Goal: Obtain resource: Download file/media

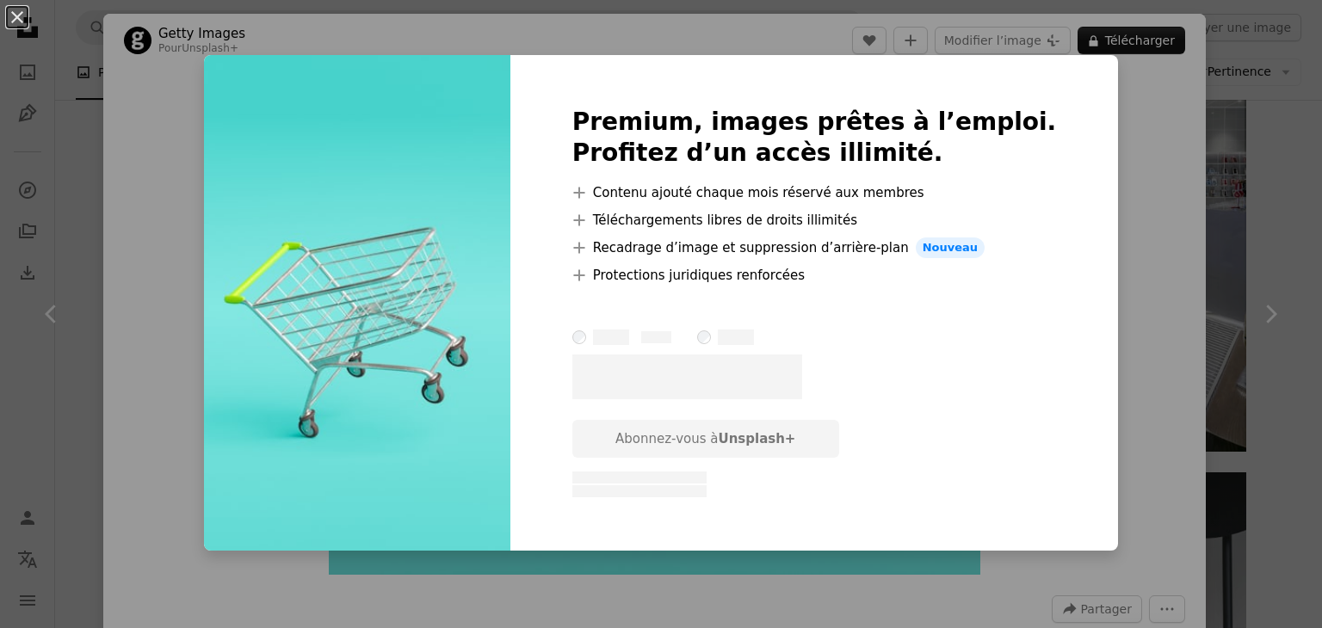
scroll to position [16, 0]
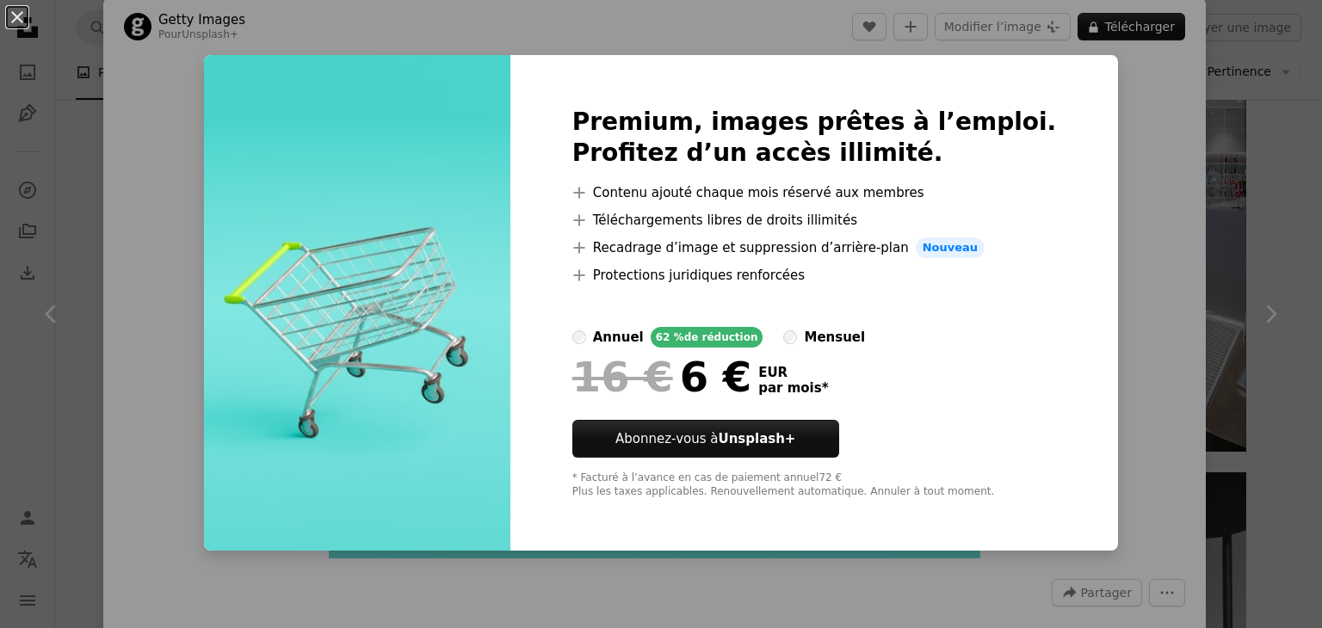
click at [1094, 226] on div "An X shape Premium, images prêtes à l’emploi. Profitez d’un accès illimité. A p…" at bounding box center [661, 314] width 1322 height 628
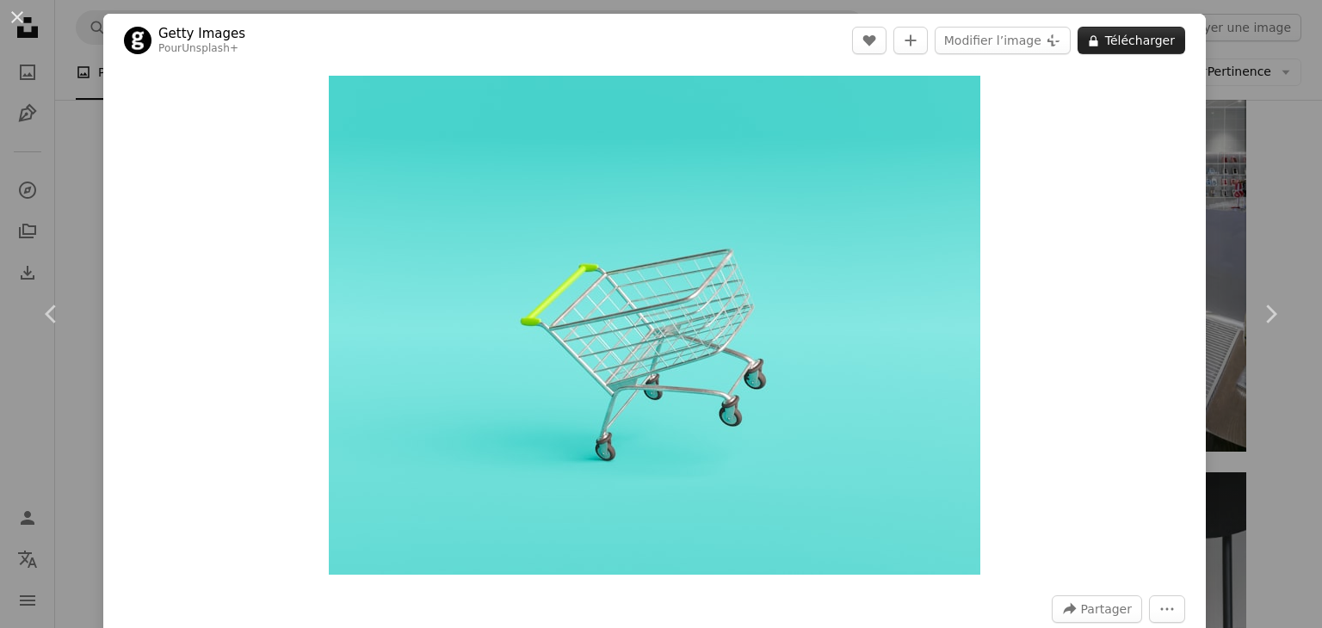
click at [1087, 42] on icon "A lock" at bounding box center [1093, 40] width 13 height 13
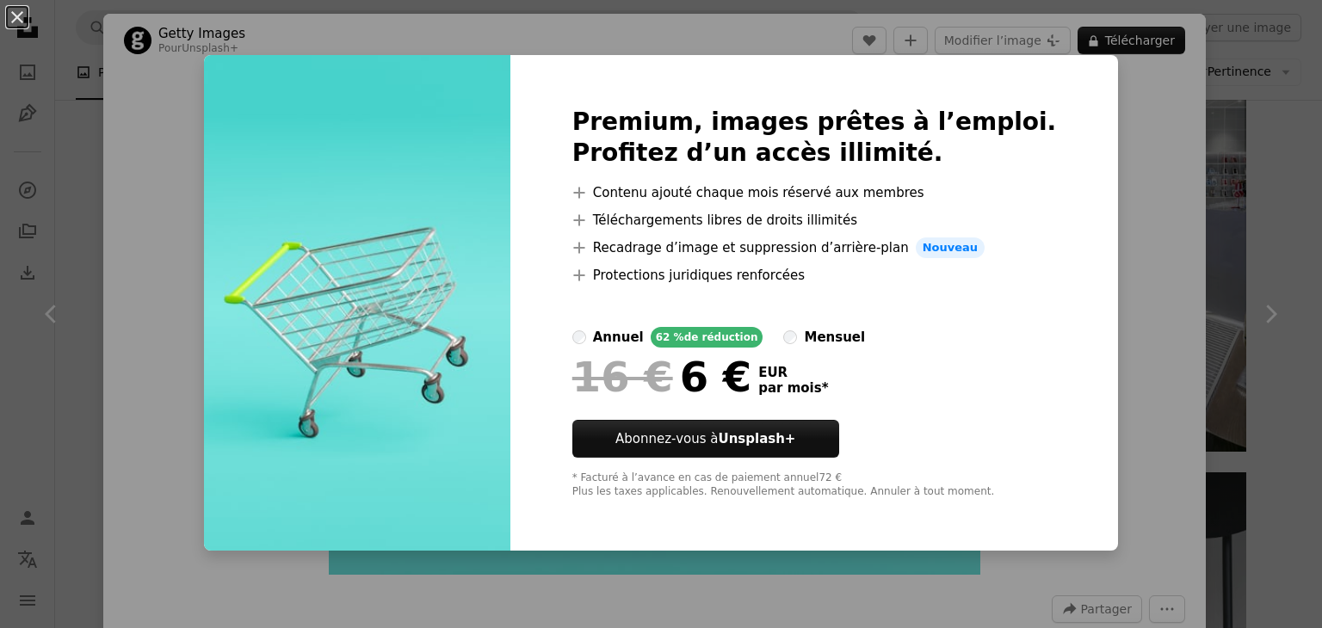
click at [1058, 123] on div "Premium, images prêtes à l’emploi. Profitez d’un accès illimité. A plus sign Co…" at bounding box center [814, 303] width 609 height 496
click at [1120, 195] on div "An X shape Premium, images prêtes à l’emploi. Profitez d’un accès illimité. A p…" at bounding box center [661, 314] width 1322 height 628
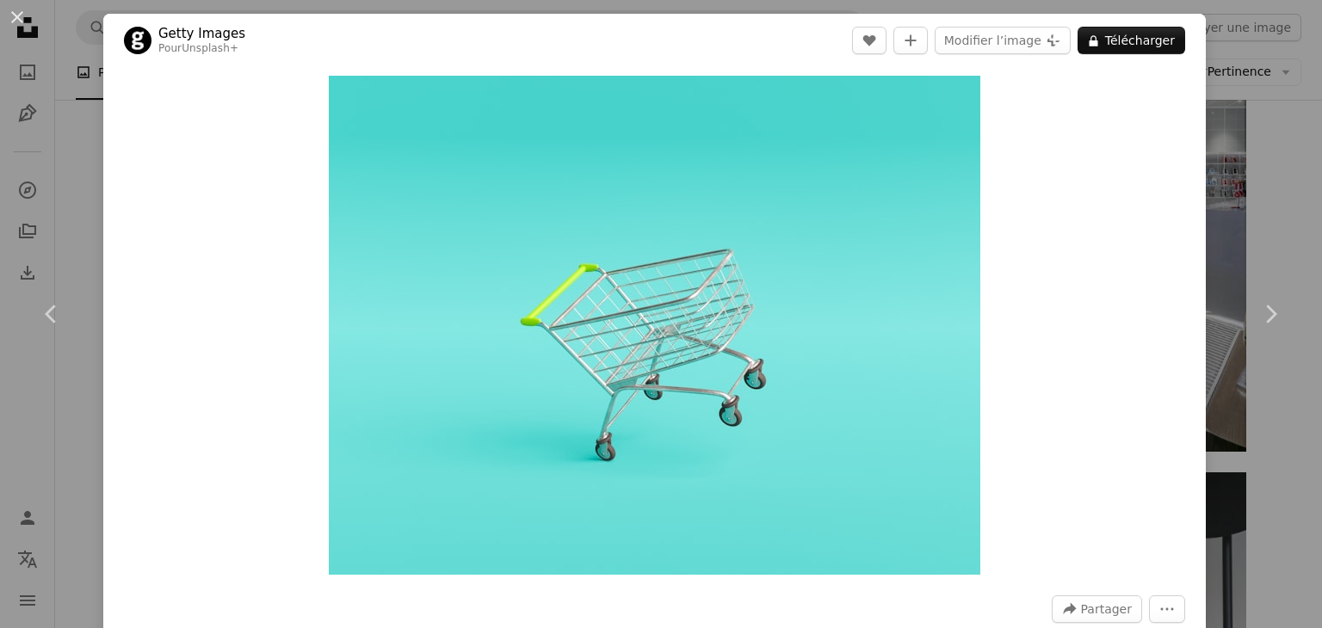
click at [1229, 149] on div "An X shape Chevron left Chevron right Getty Images Pour Unsplash+ A heart A plu…" at bounding box center [661, 314] width 1322 height 628
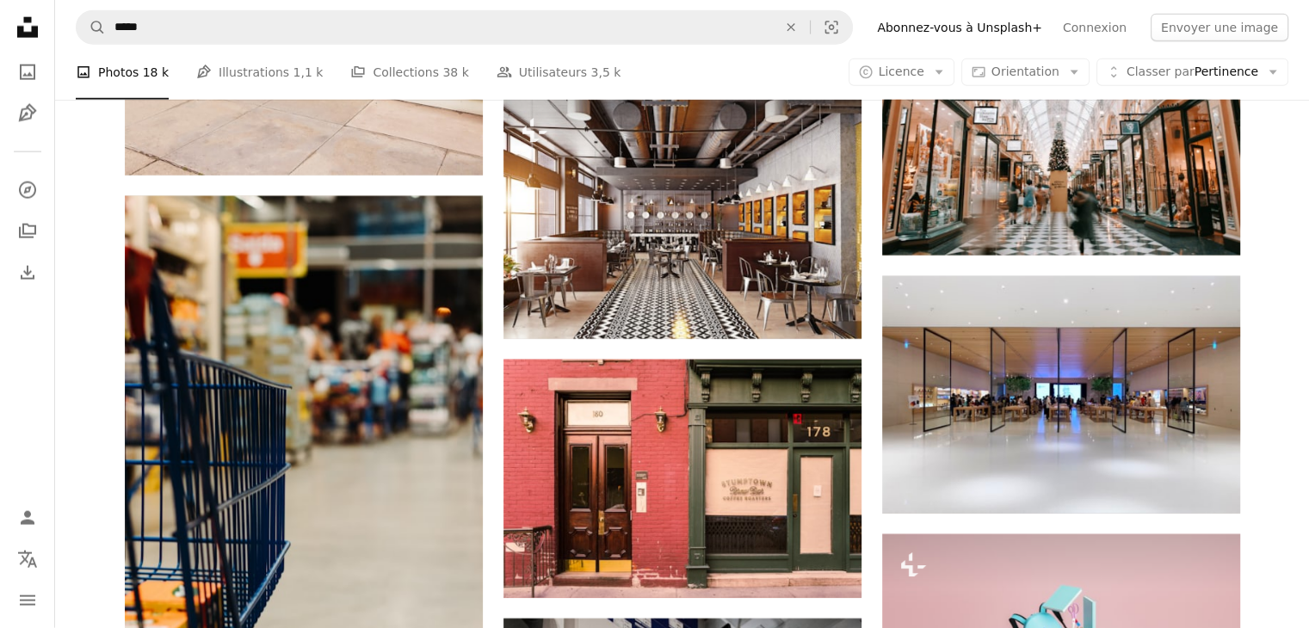
scroll to position [4182, 0]
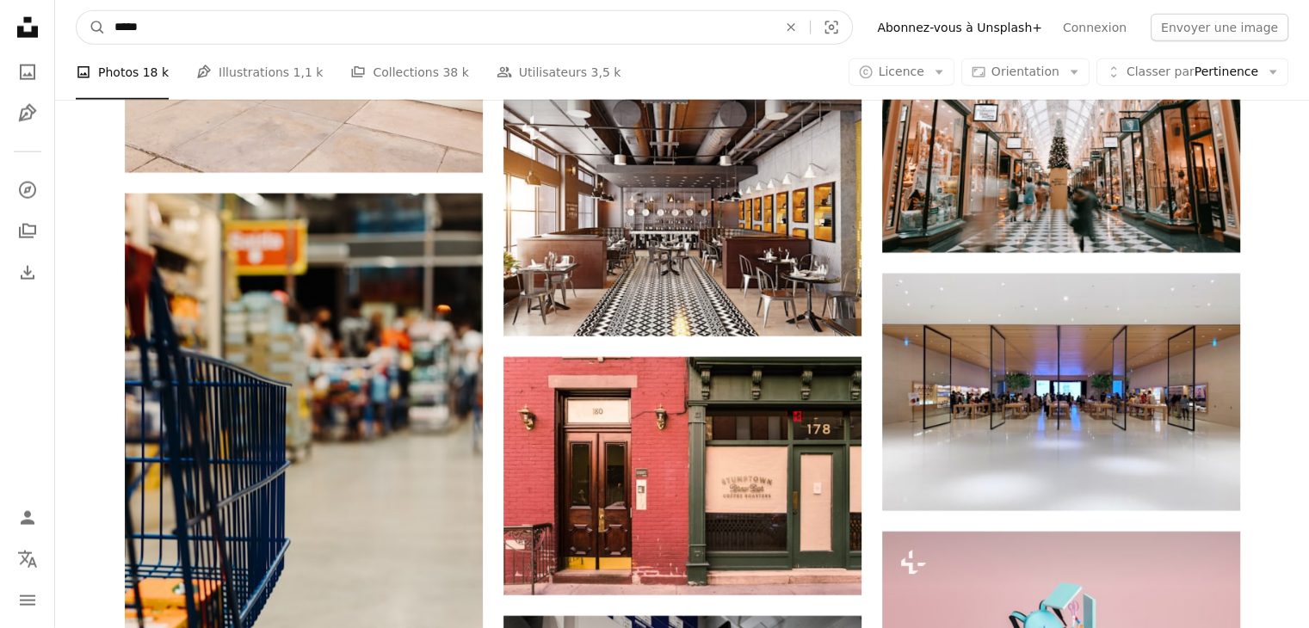
click at [281, 29] on input "*****" at bounding box center [439, 27] width 666 height 33
type input "********"
click at [77, 11] on button "A magnifying glass" at bounding box center [91, 27] width 29 height 33
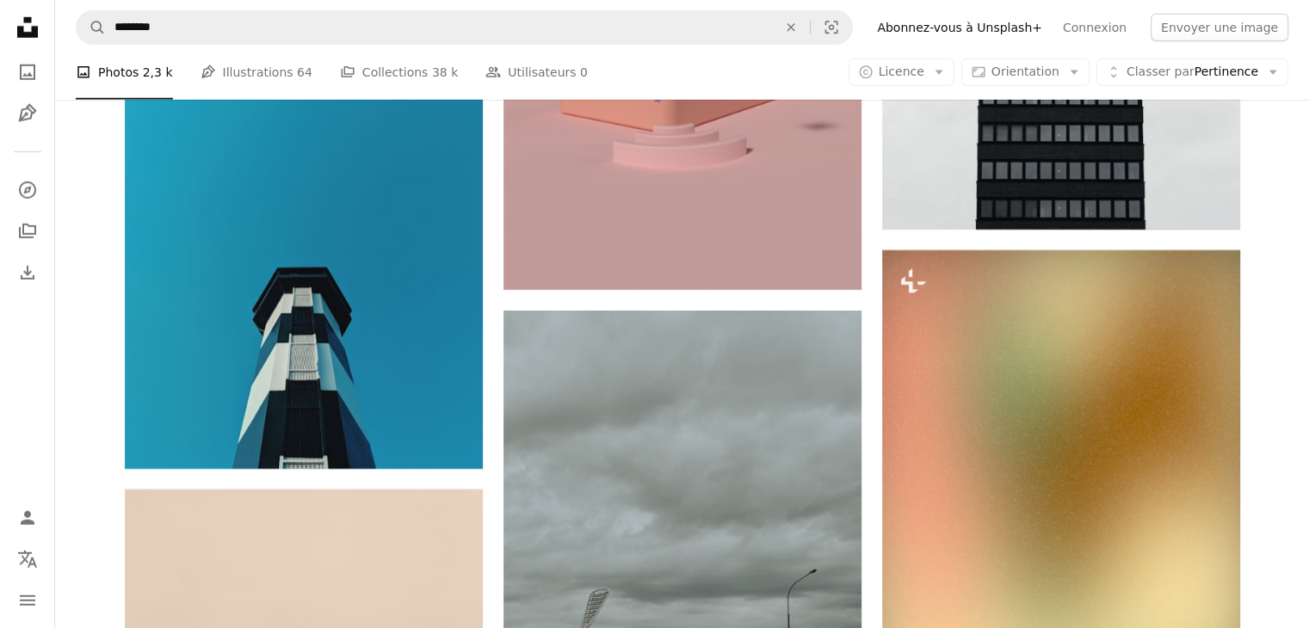
scroll to position [11689, 0]
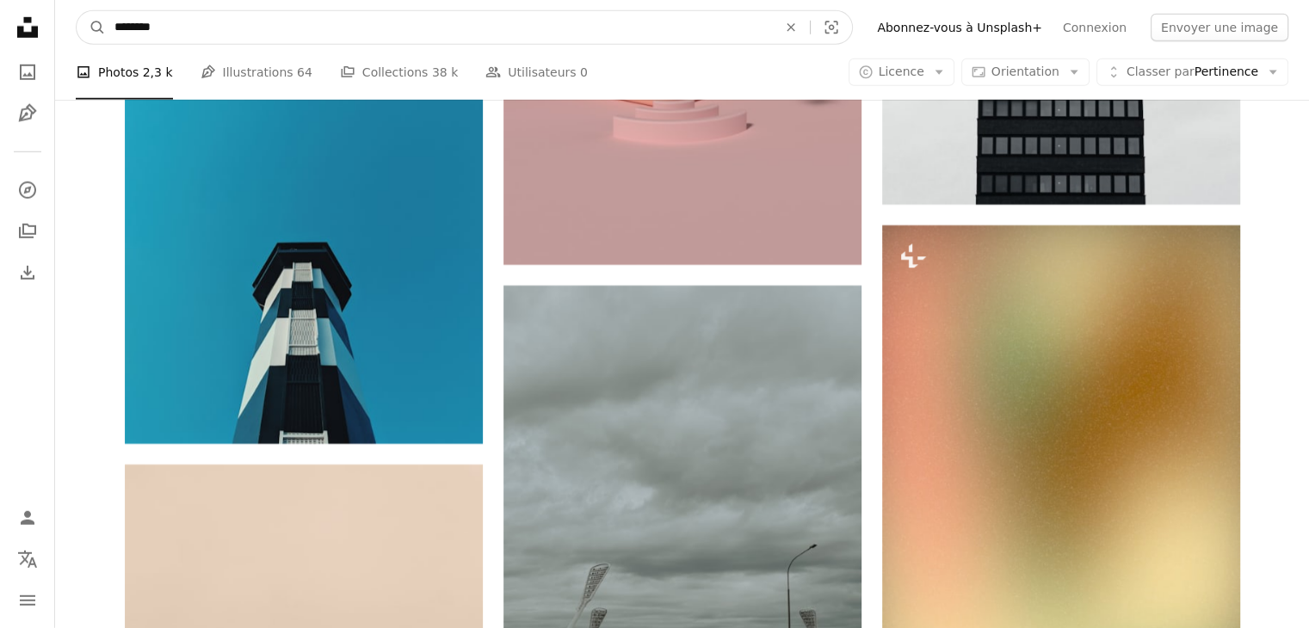
click at [212, 37] on input "********" at bounding box center [439, 27] width 666 height 33
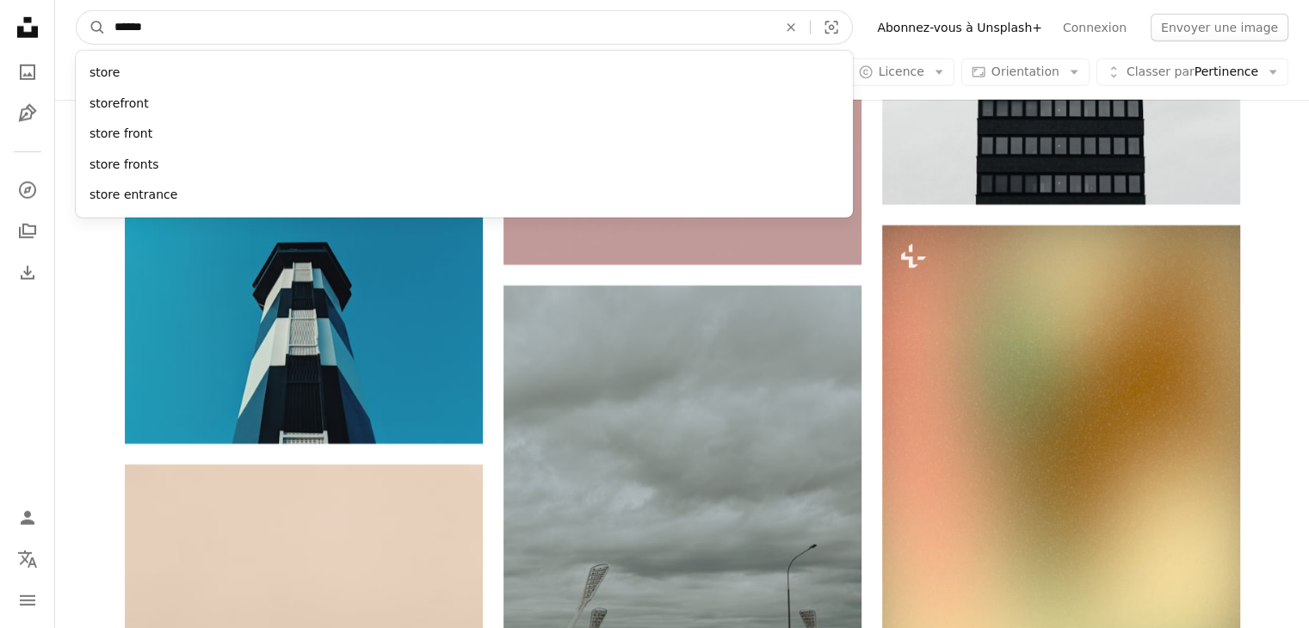
type input "*****"
click at [77, 11] on button "A magnifying glass" at bounding box center [91, 27] width 29 height 33
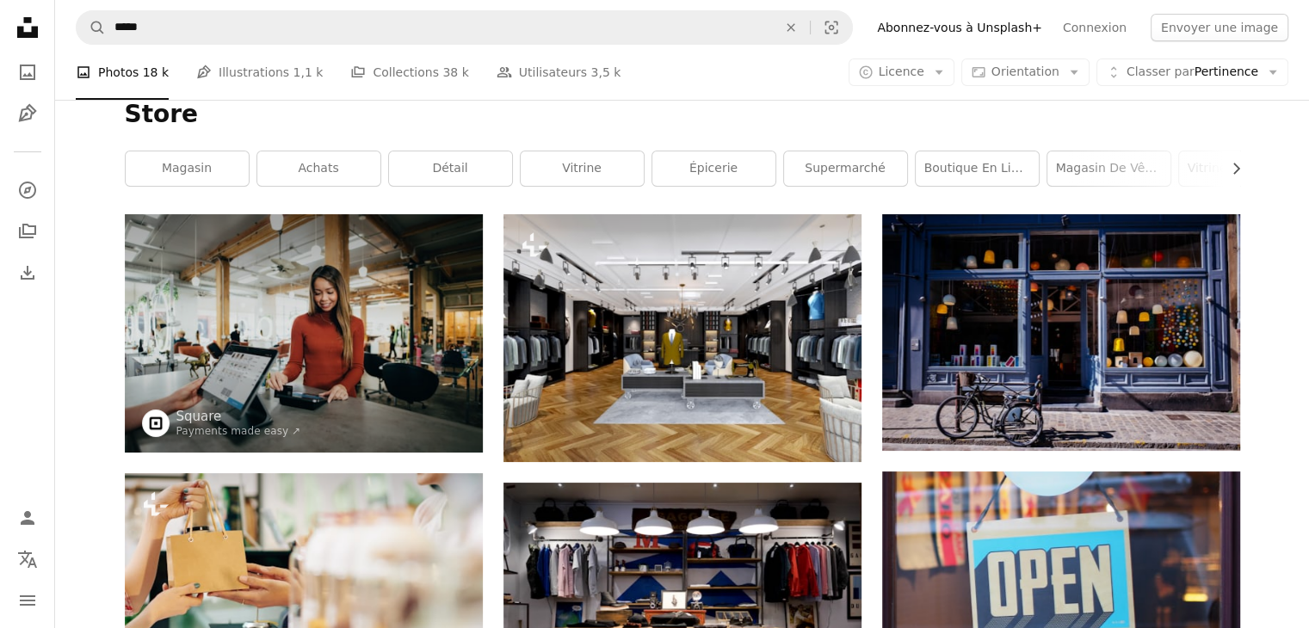
scroll to position [26, 0]
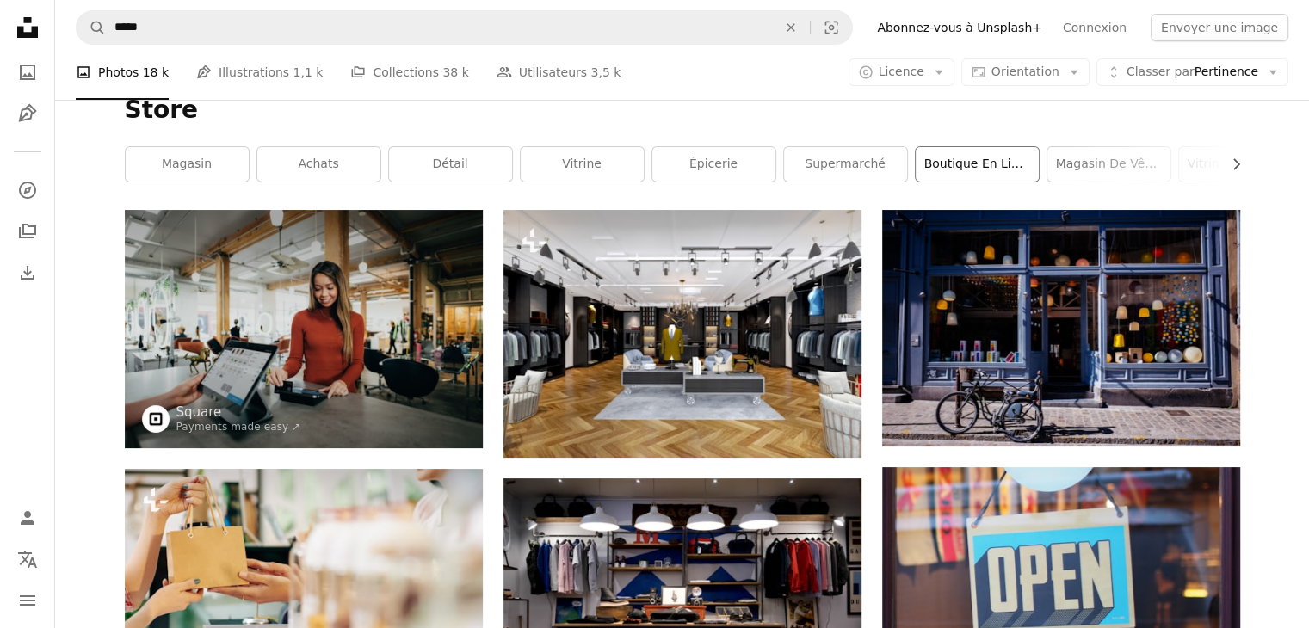
click at [957, 165] on link "Boutique en ligne" at bounding box center [977, 164] width 123 height 34
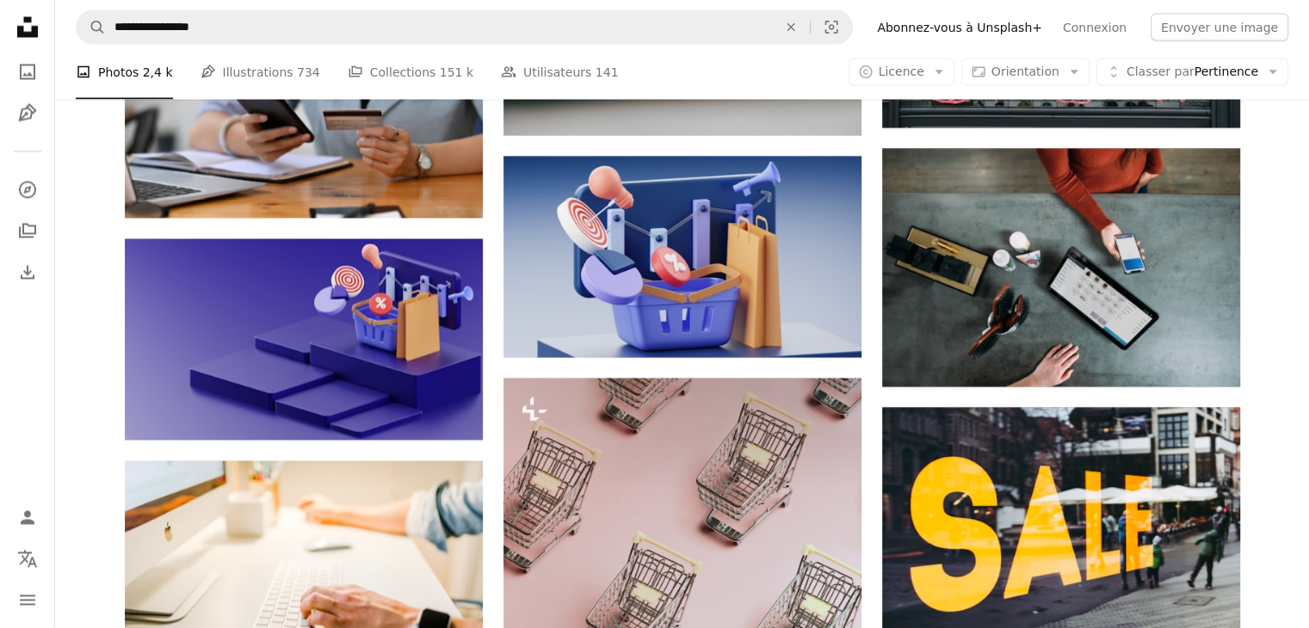
scroll to position [3308, 0]
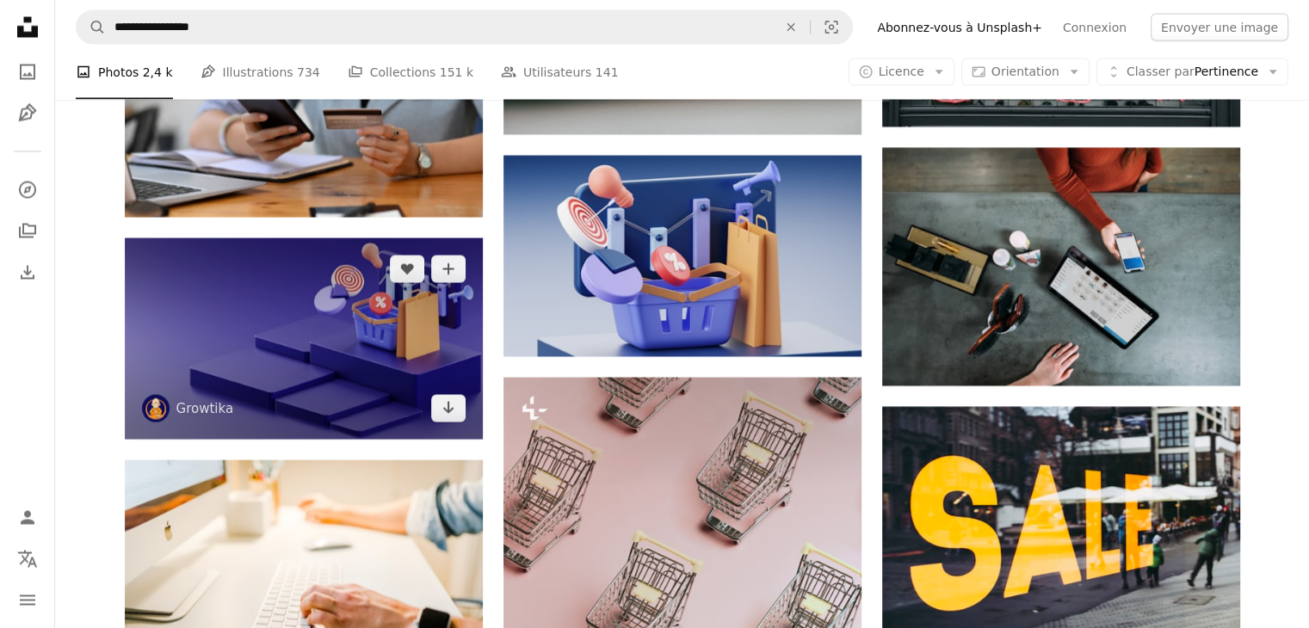
click at [401, 402] on img at bounding box center [304, 338] width 358 height 201
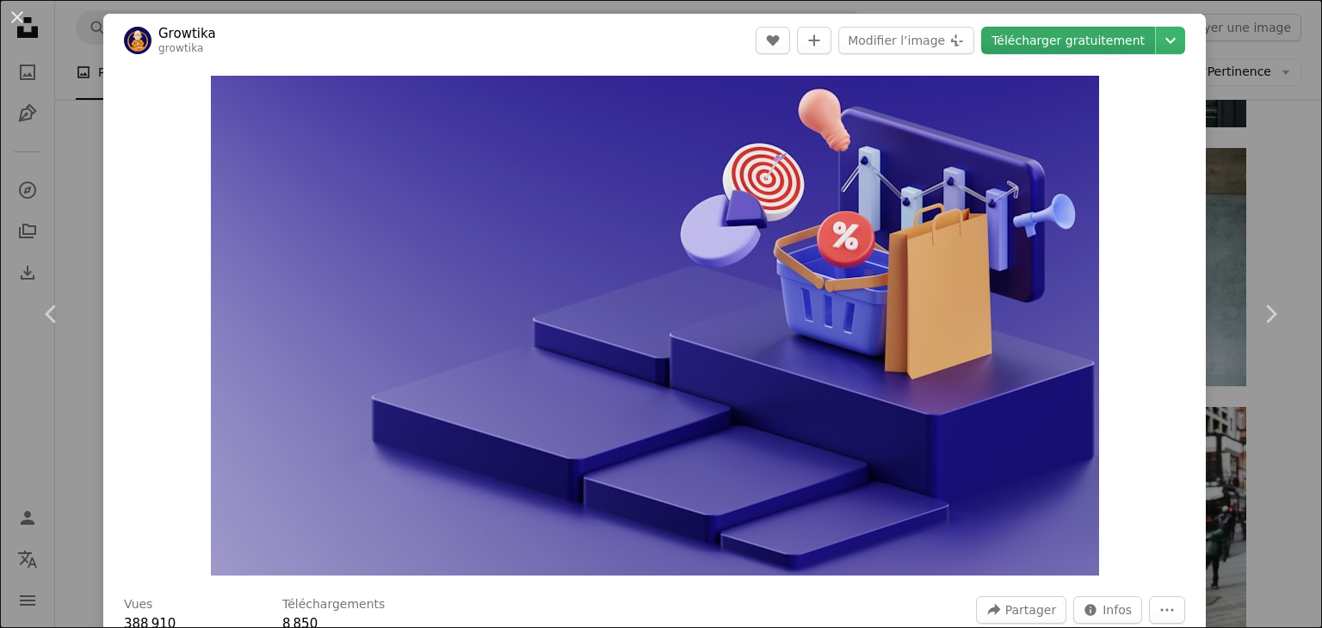
click at [1093, 42] on link "Télécharger gratuitement" at bounding box center [1068, 41] width 174 height 28
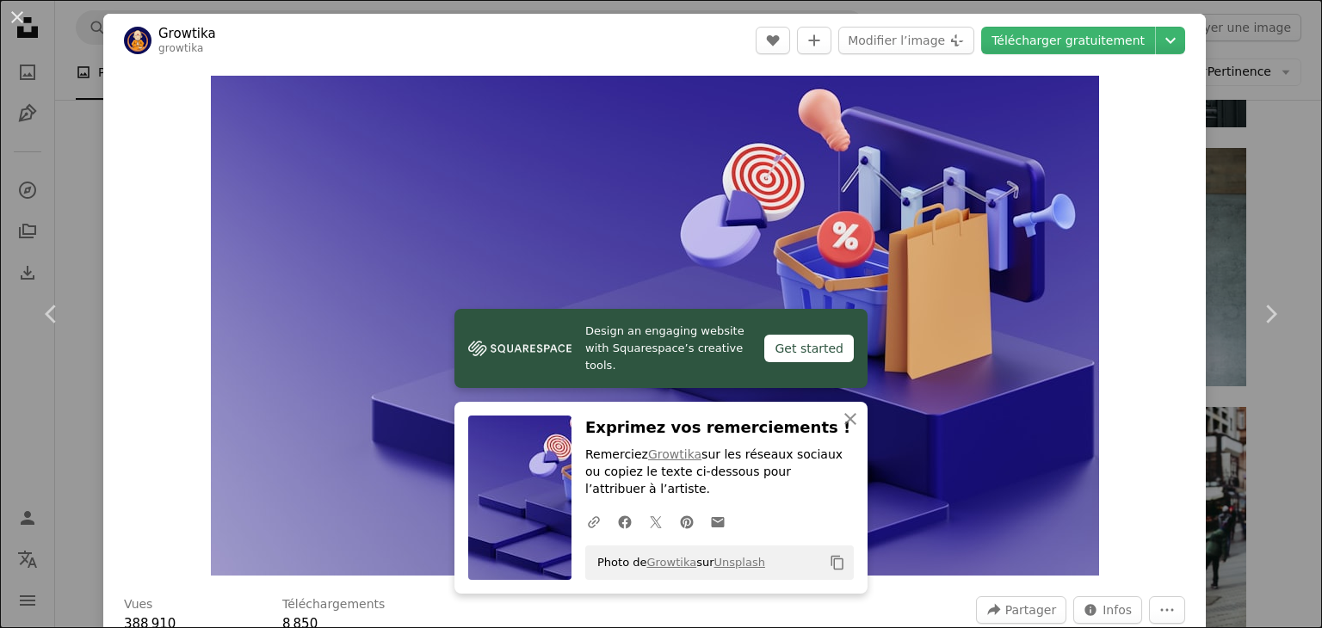
click at [1236, 152] on div "An X shape Chevron left Chevron right Growtika growtika A heart A plus sign Mod…" at bounding box center [661, 314] width 1322 height 628
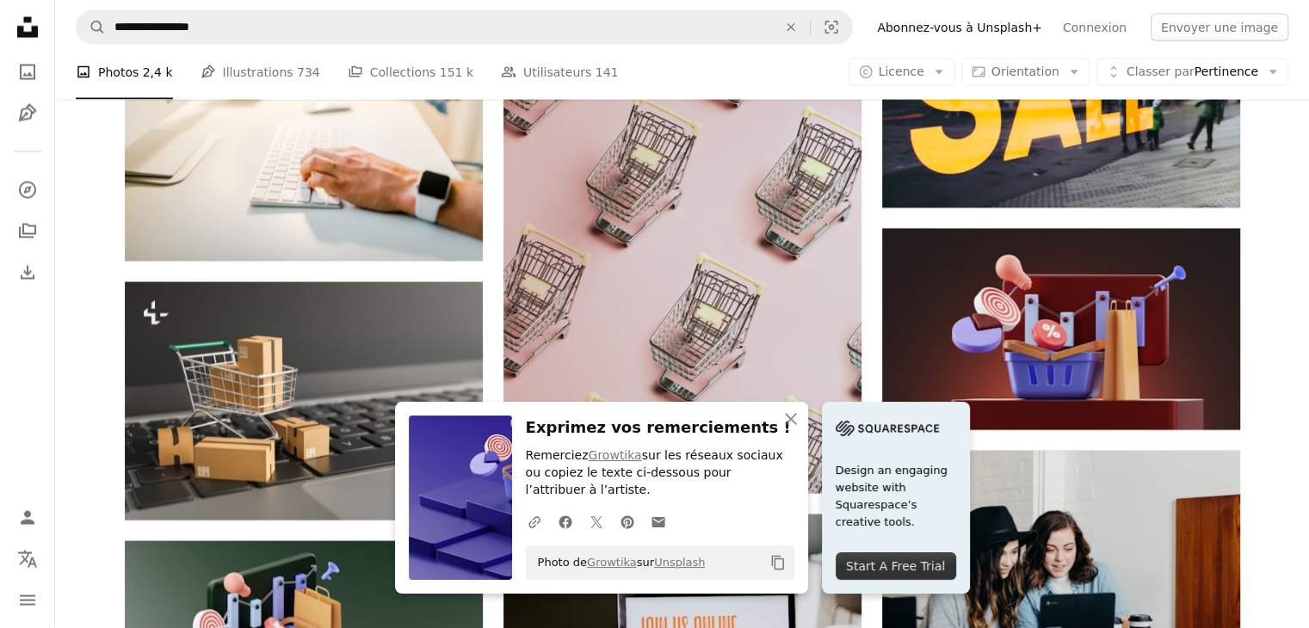
scroll to position [3751, 0]
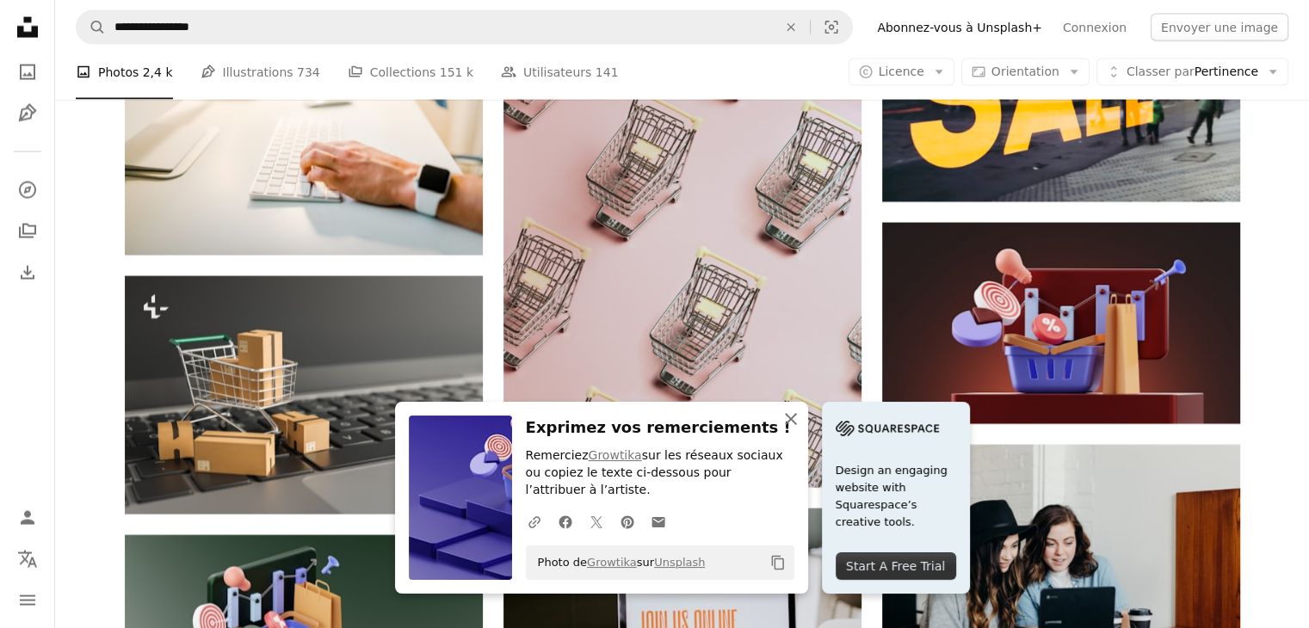
click at [798, 424] on icon "An X shape" at bounding box center [791, 419] width 21 height 21
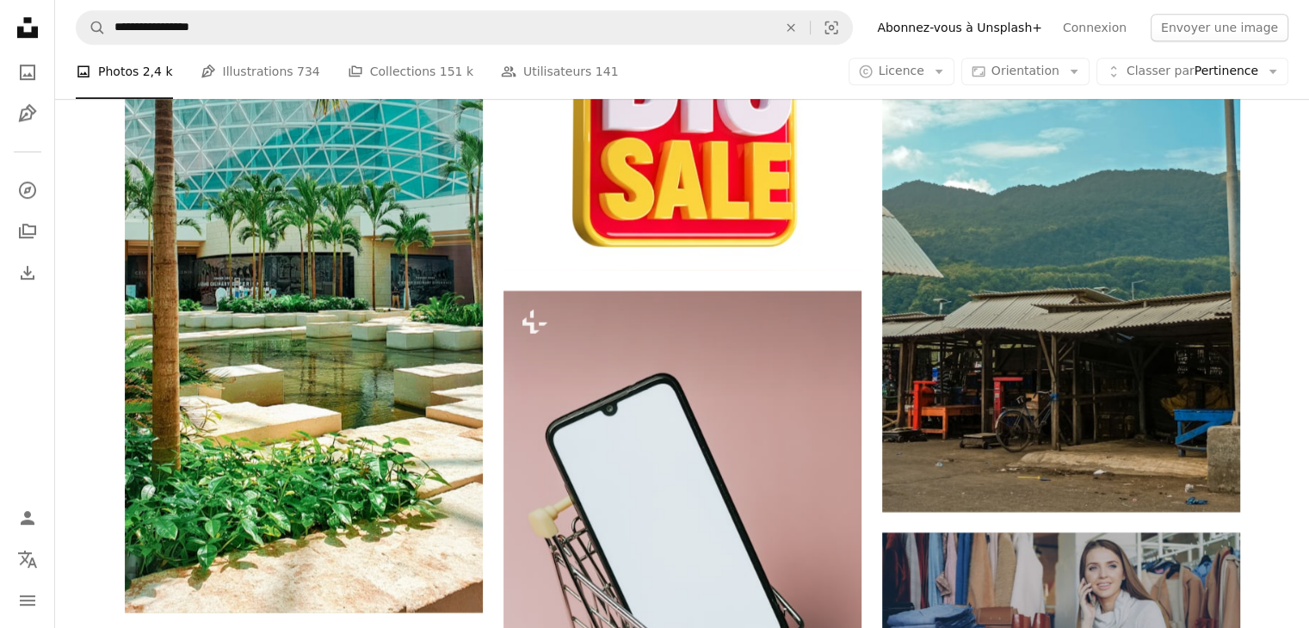
scroll to position [7843, 0]
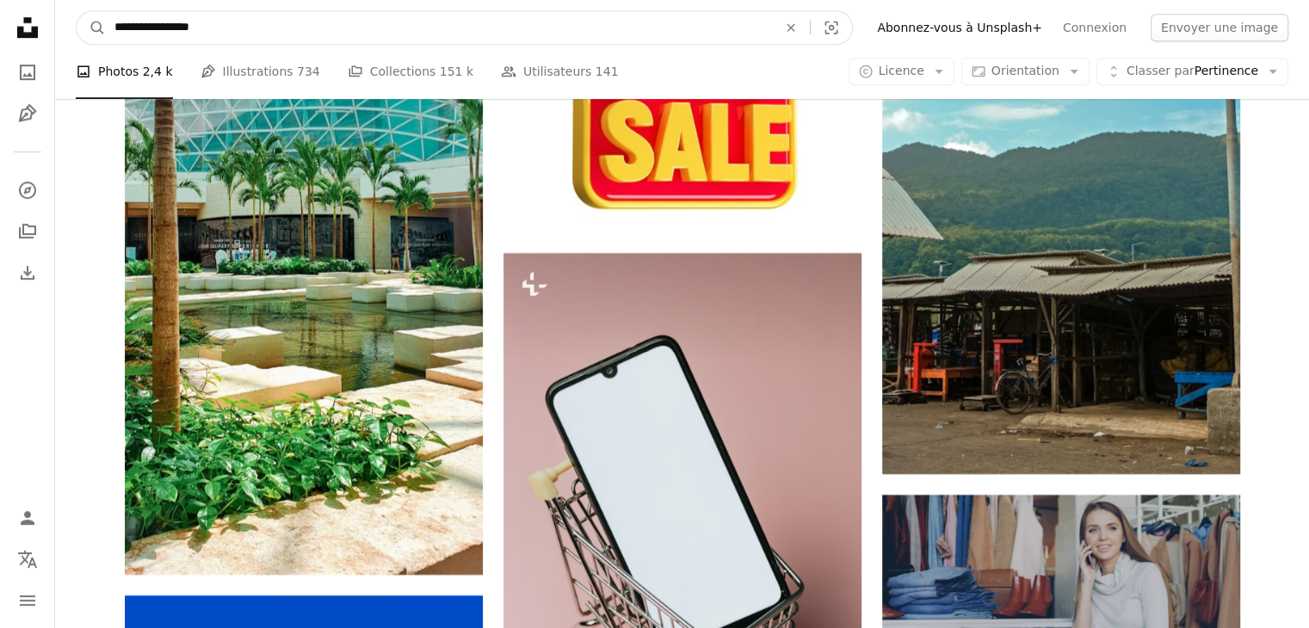
click at [541, 26] on input "**********" at bounding box center [439, 27] width 666 height 33
type input "**********"
click button "A magnifying glass" at bounding box center [91, 27] width 29 height 33
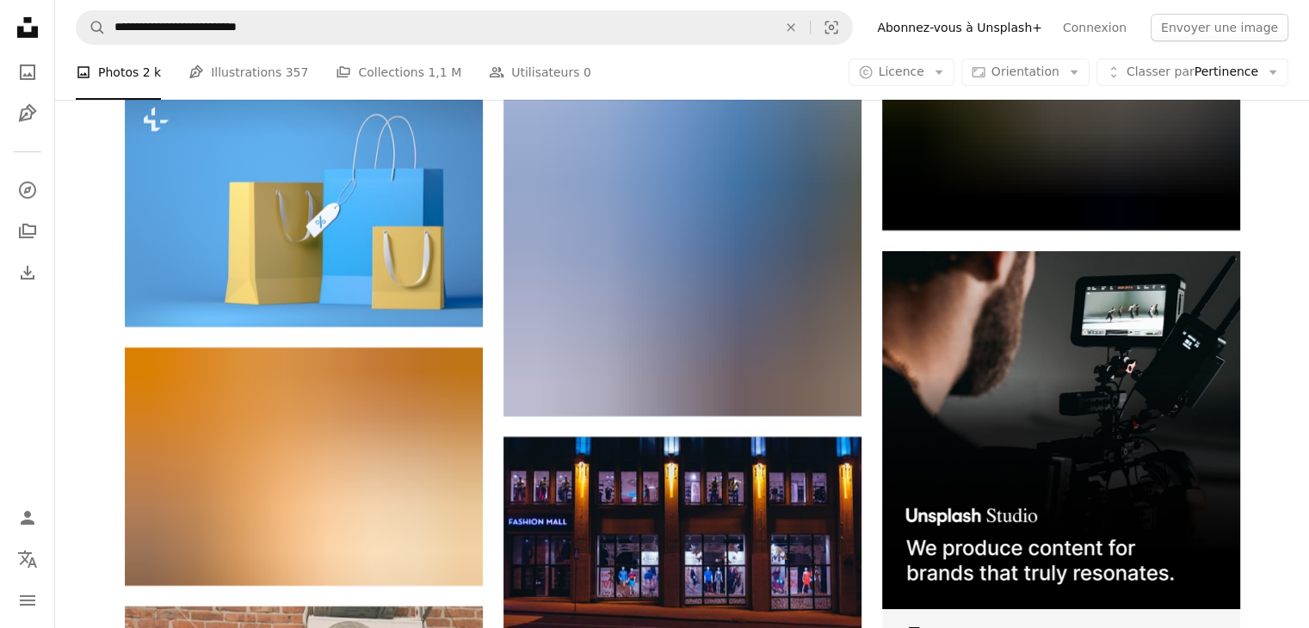
scroll to position [5915, 0]
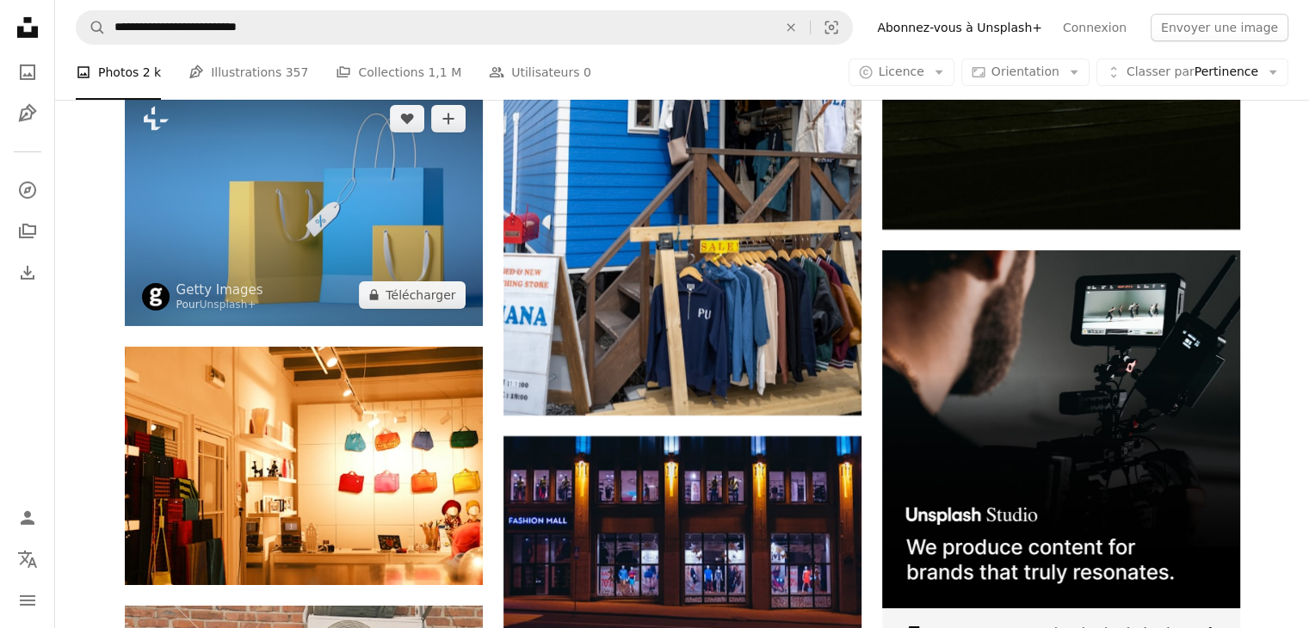
click at [341, 240] on img at bounding box center [304, 207] width 358 height 238
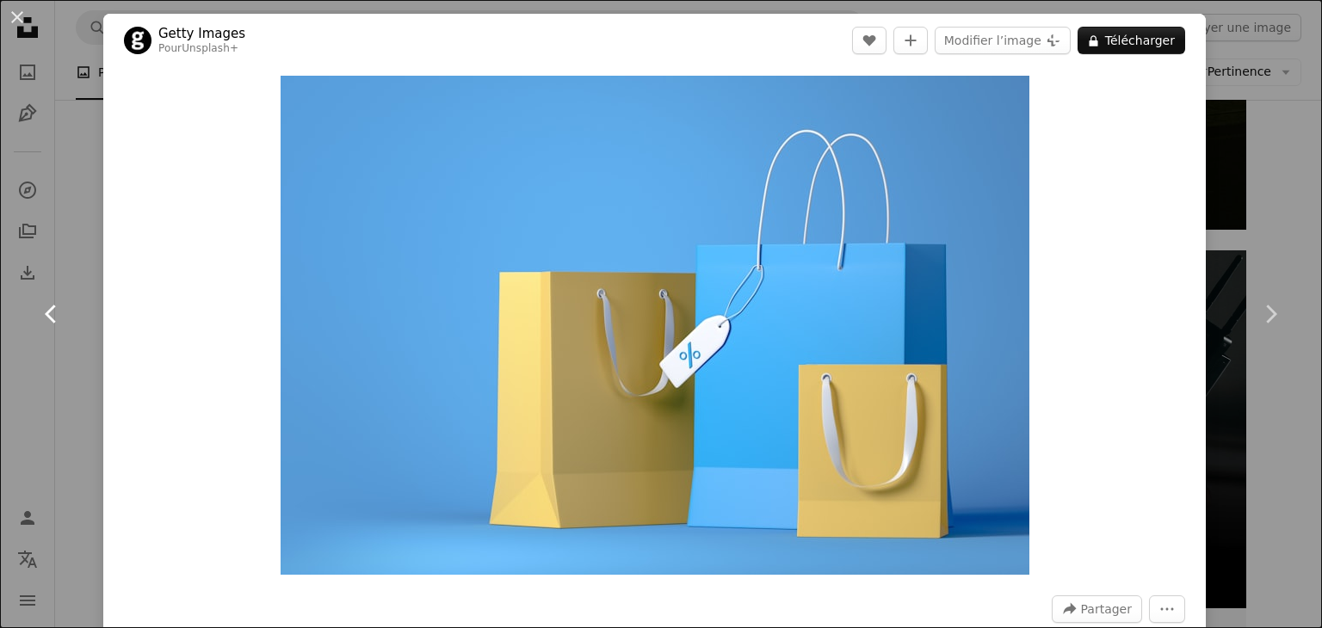
click at [77, 235] on link "Chevron left" at bounding box center [51, 314] width 103 height 165
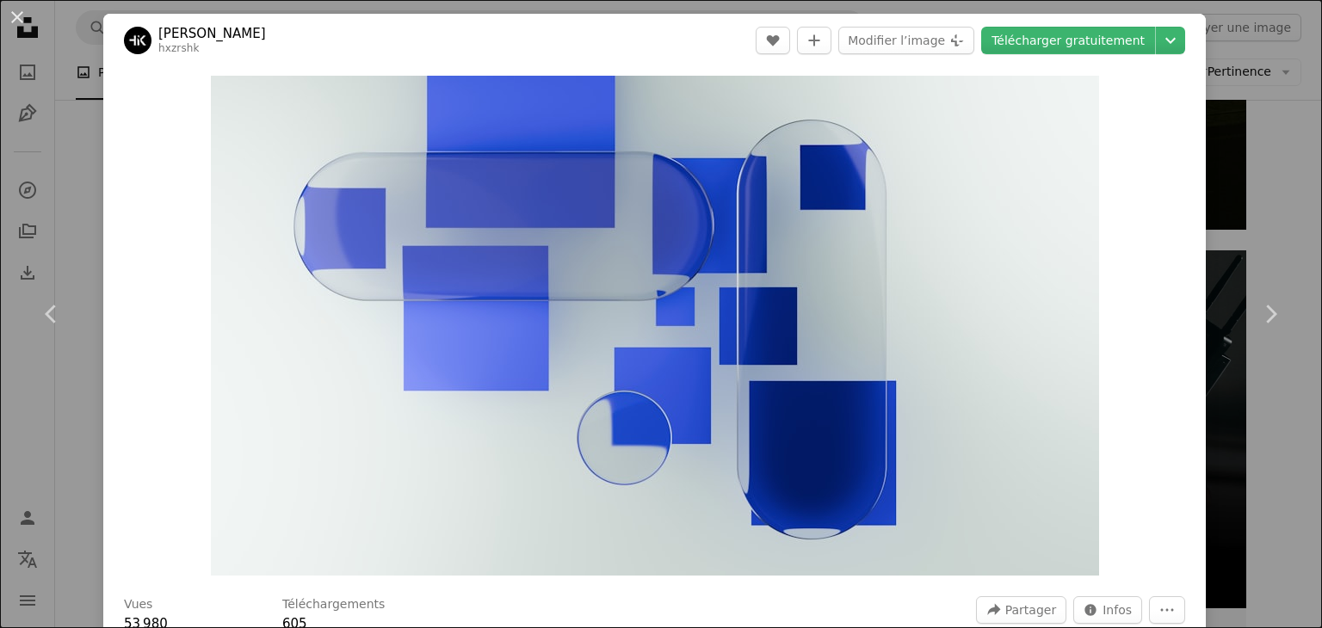
click at [1240, 157] on div "An X shape Chevron left Chevron right [PERSON_NAME] hxzrshk A heart A plus sign…" at bounding box center [661, 314] width 1322 height 628
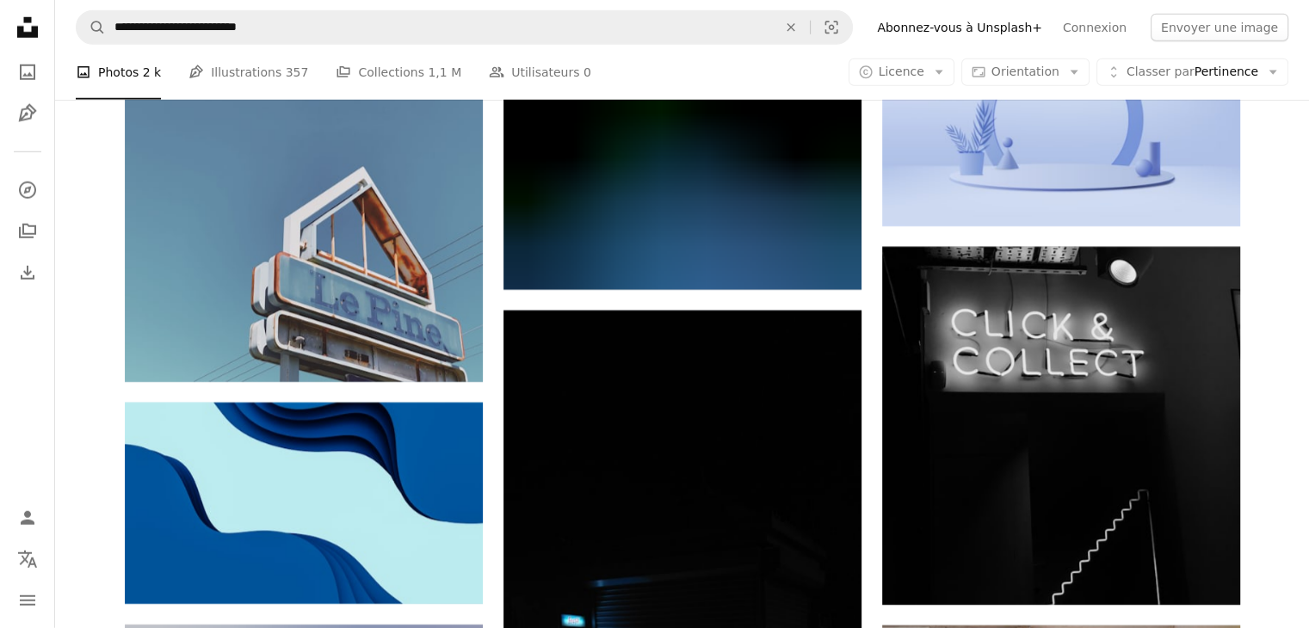
scroll to position [24577, 0]
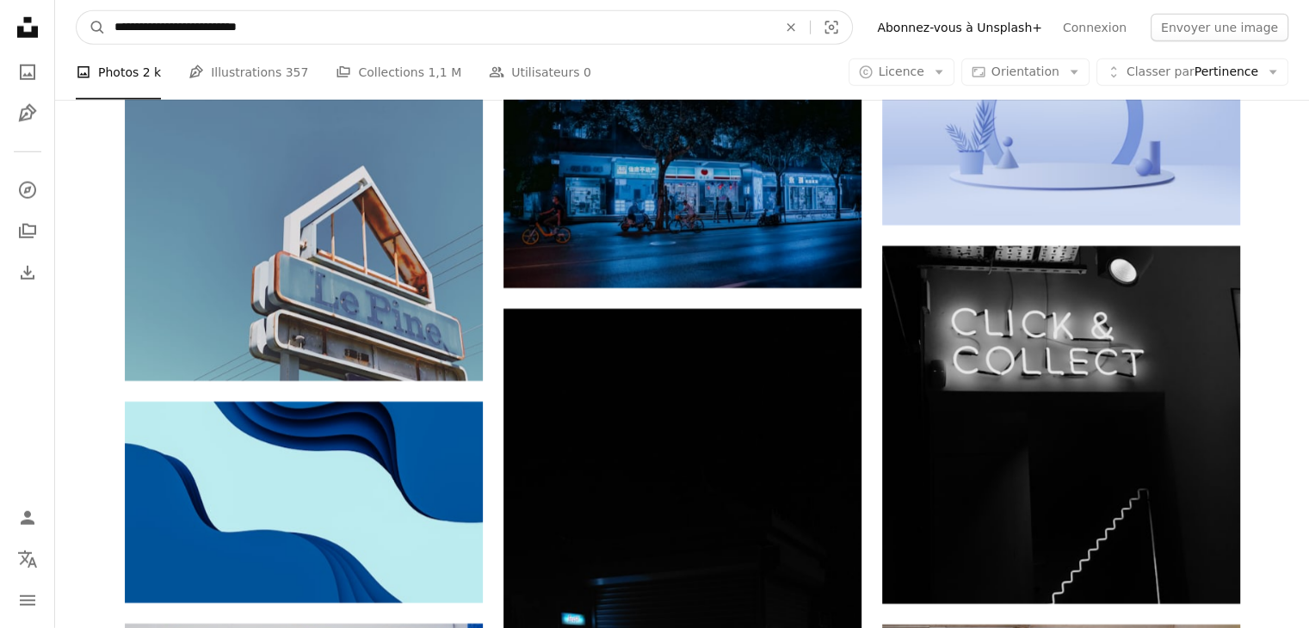
drag, startPoint x: 207, startPoint y: 28, endPoint x: 67, endPoint y: 25, distance: 139.5
click at [67, 25] on nav "**********" at bounding box center [682, 27] width 1254 height 55
type input "**********"
click button "A magnifying glass" at bounding box center [91, 27] width 29 height 33
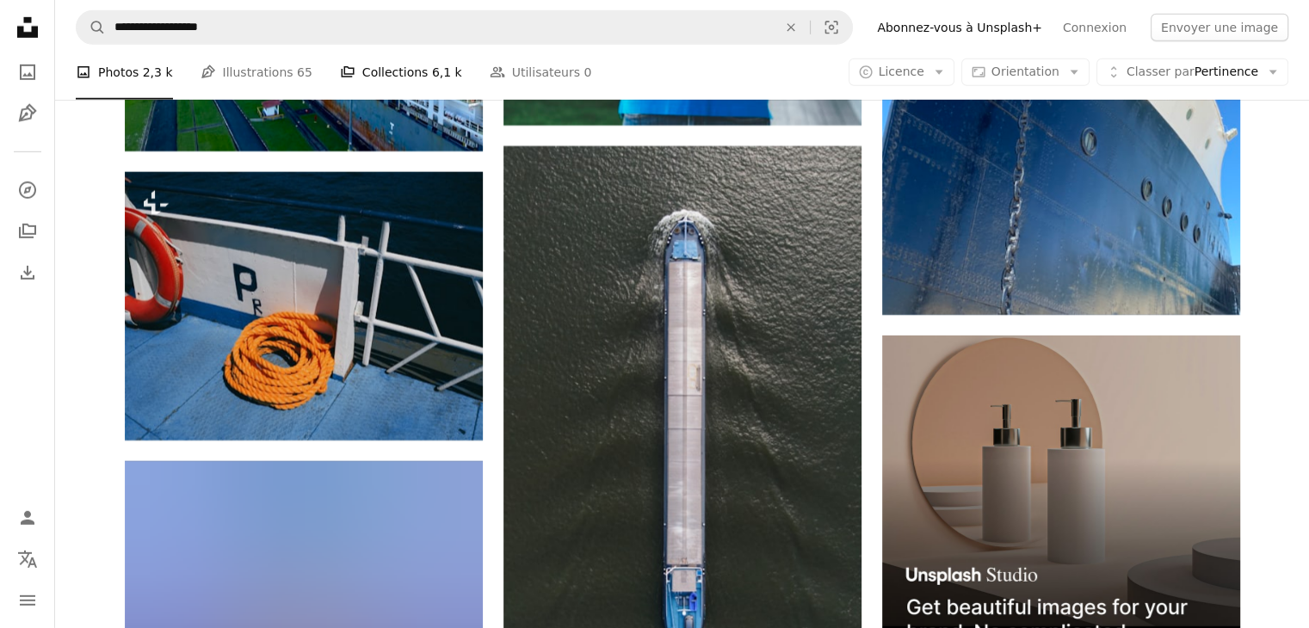
scroll to position [5354, 0]
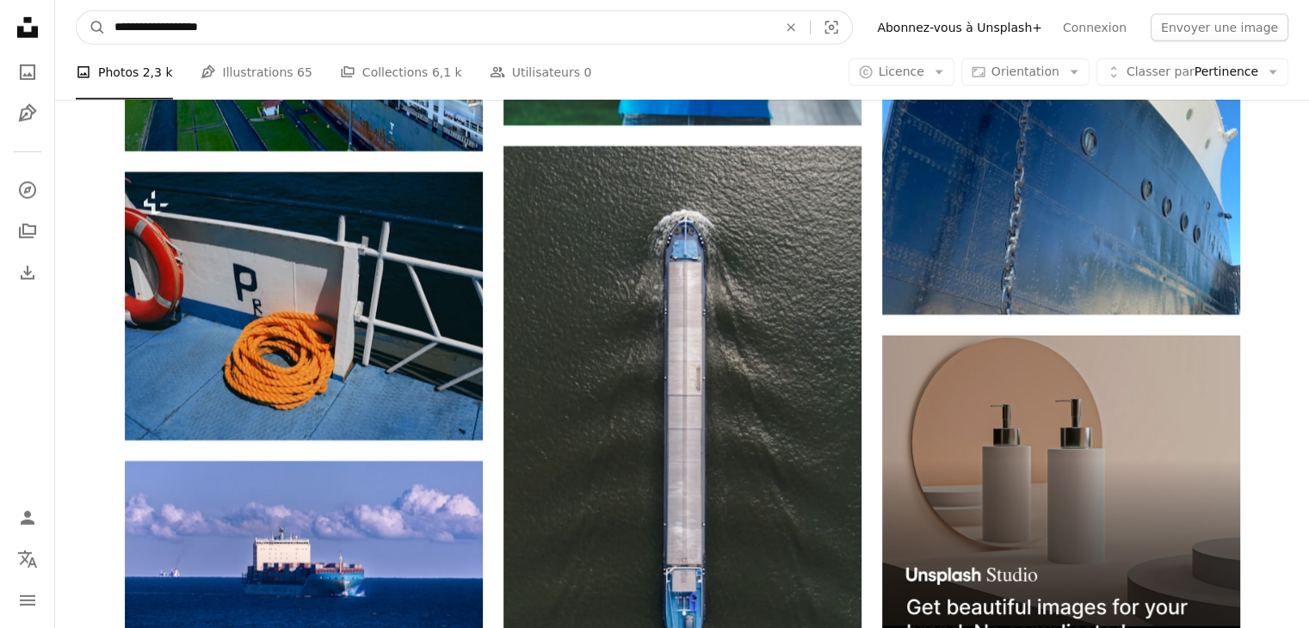
drag, startPoint x: 165, startPoint y: 25, endPoint x: 39, endPoint y: 36, distance: 127.0
type input "**********"
click button "A magnifying glass" at bounding box center [91, 27] width 29 height 33
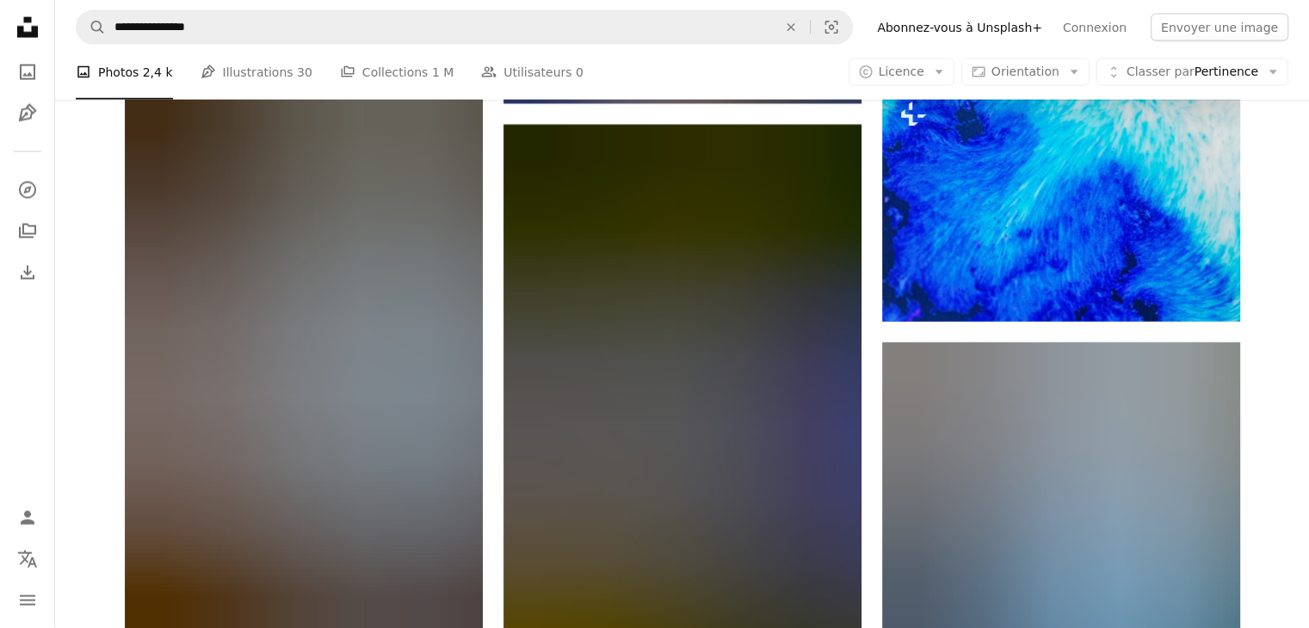
scroll to position [11069, 0]
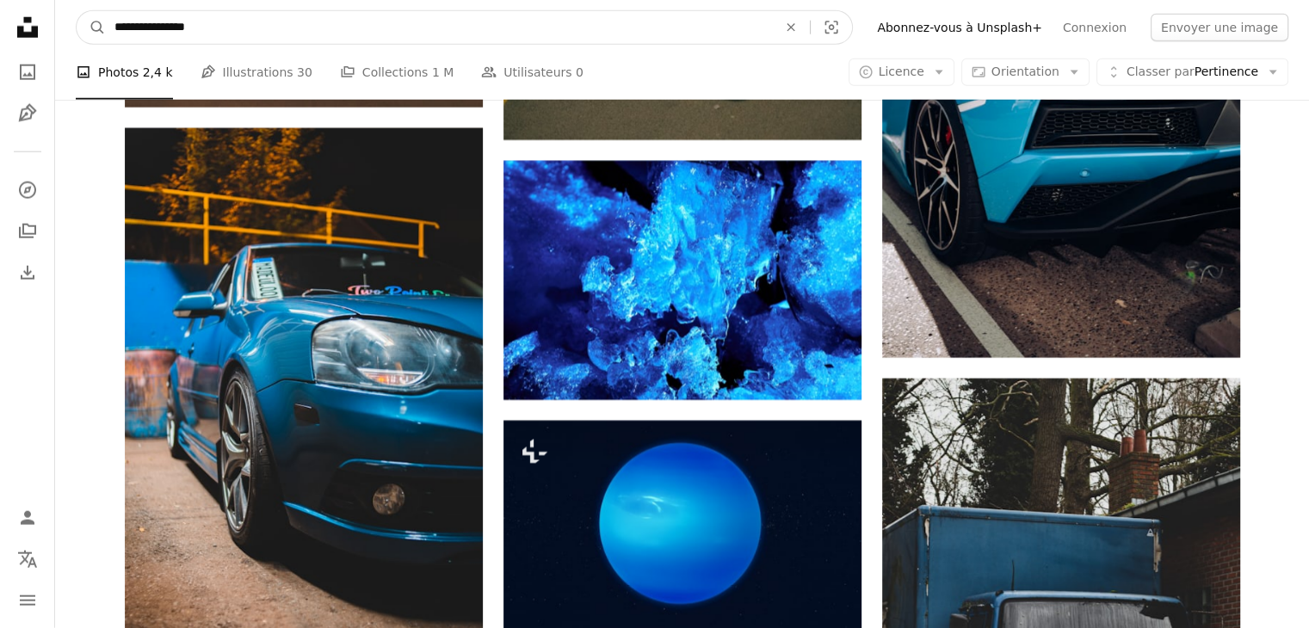
drag, startPoint x: 151, startPoint y: 29, endPoint x: 0, endPoint y: 27, distance: 151.5
type input "**********"
click button "A magnifying glass" at bounding box center [91, 27] width 29 height 33
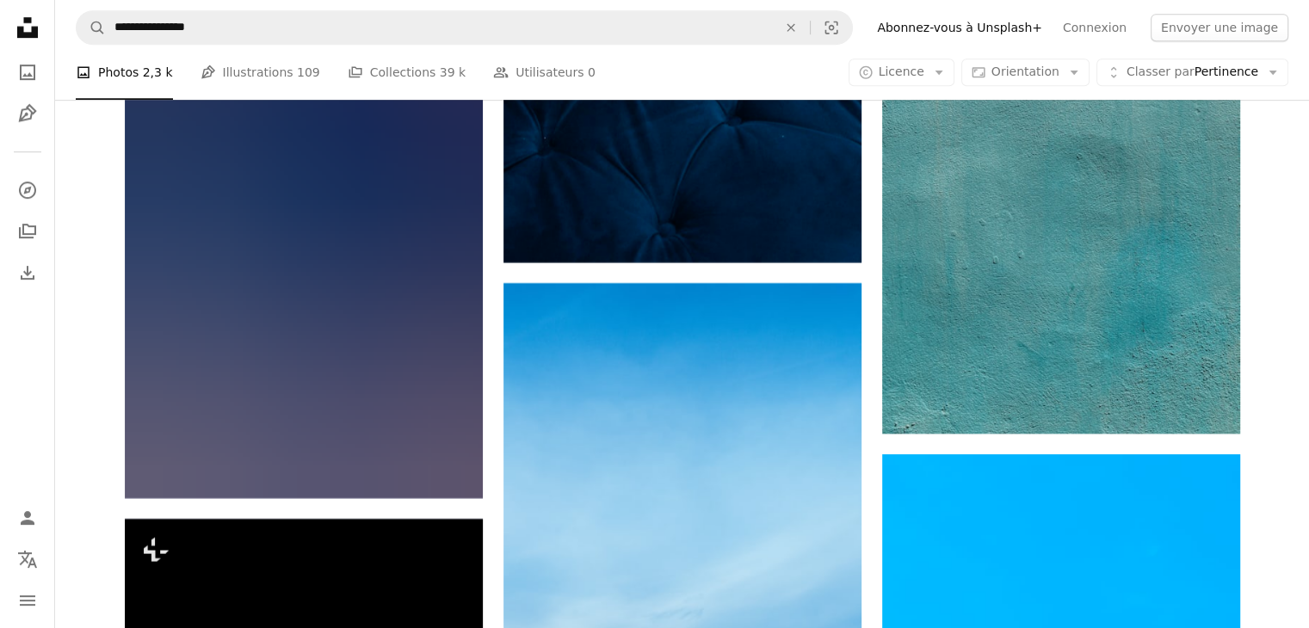
scroll to position [7581, 0]
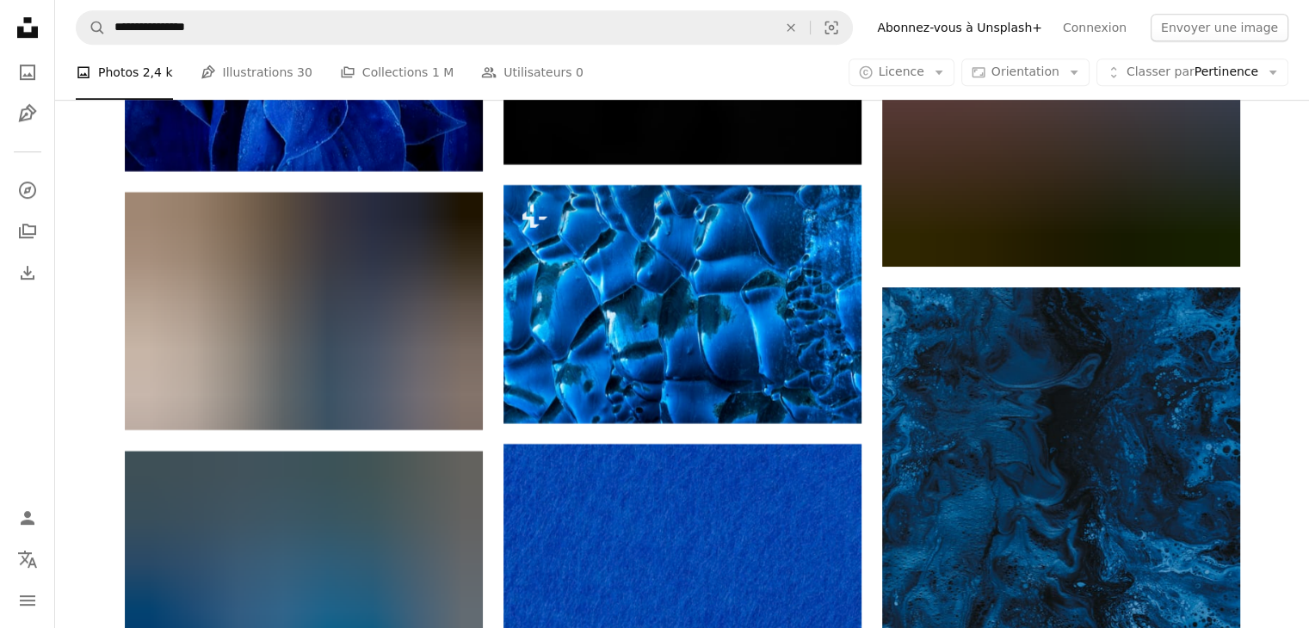
scroll to position [11069, 0]
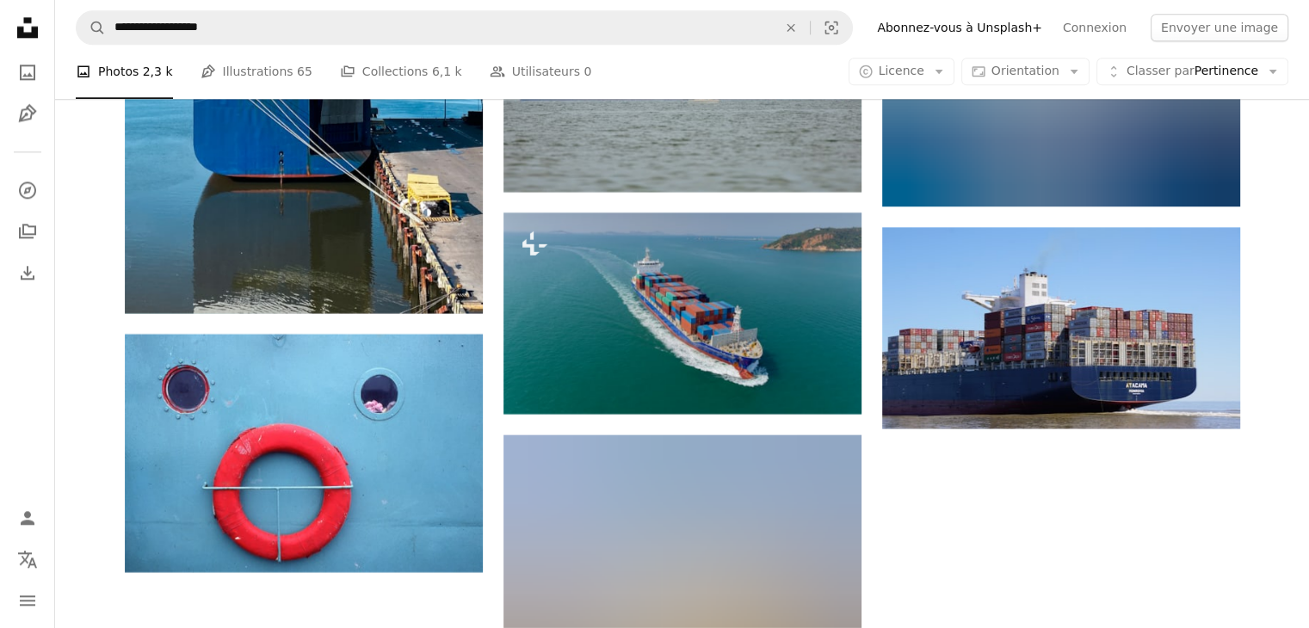
scroll to position [5354, 0]
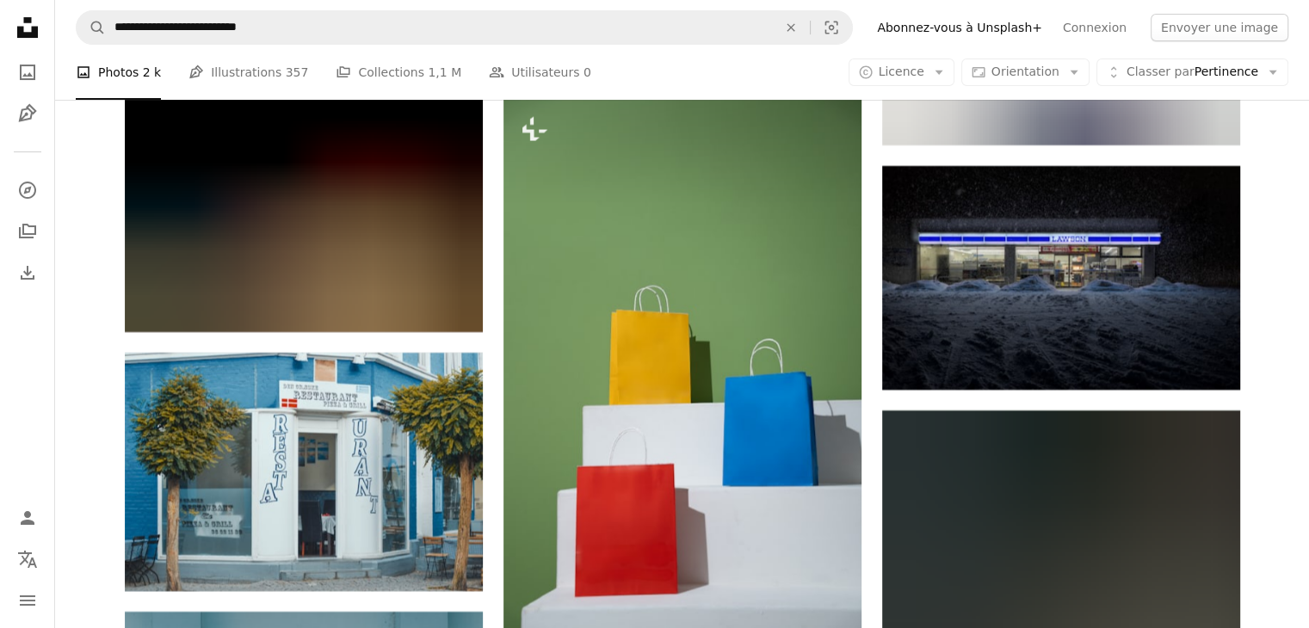
scroll to position [20024, 0]
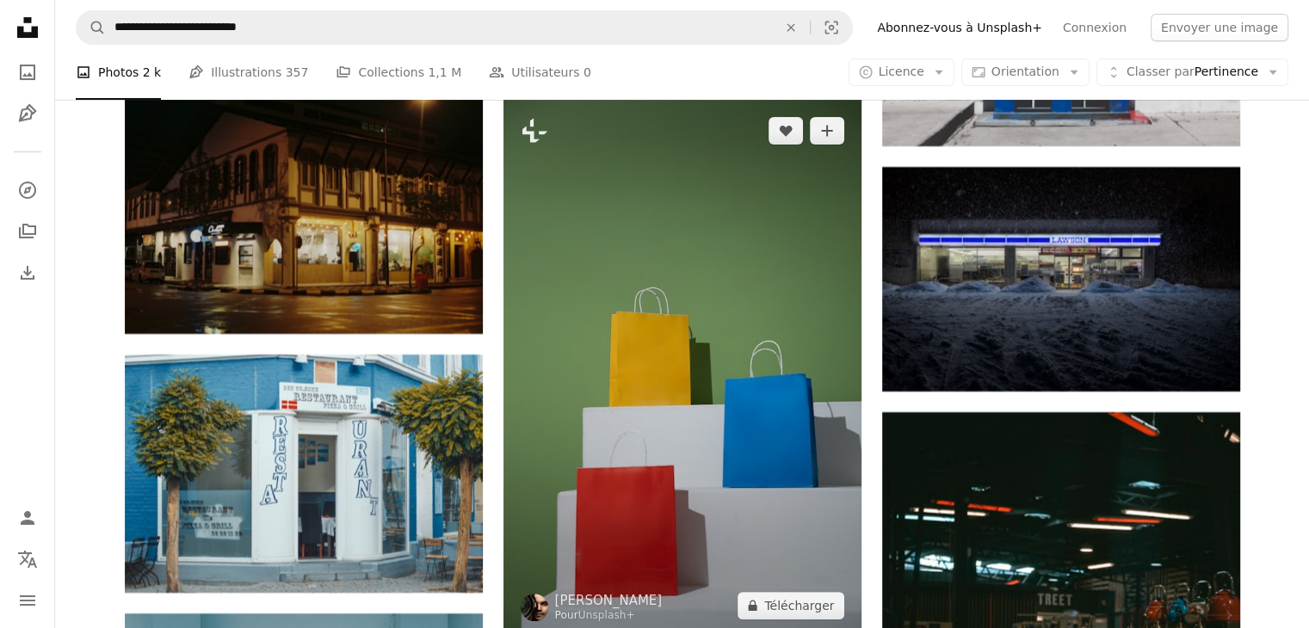
click at [566, 232] on img at bounding box center [683, 368] width 358 height 537
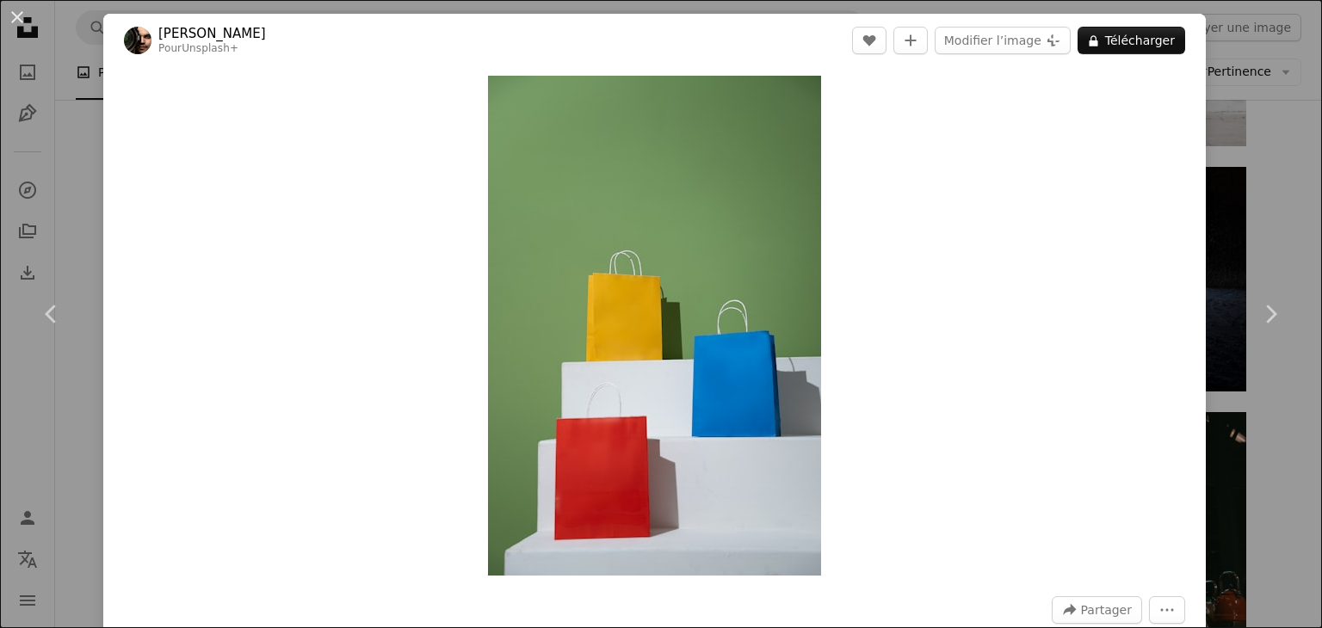
click at [1226, 152] on div "An X shape Chevron left Chevron right [PERSON_NAME] Pour Unsplash+ A heart A pl…" at bounding box center [661, 314] width 1322 height 628
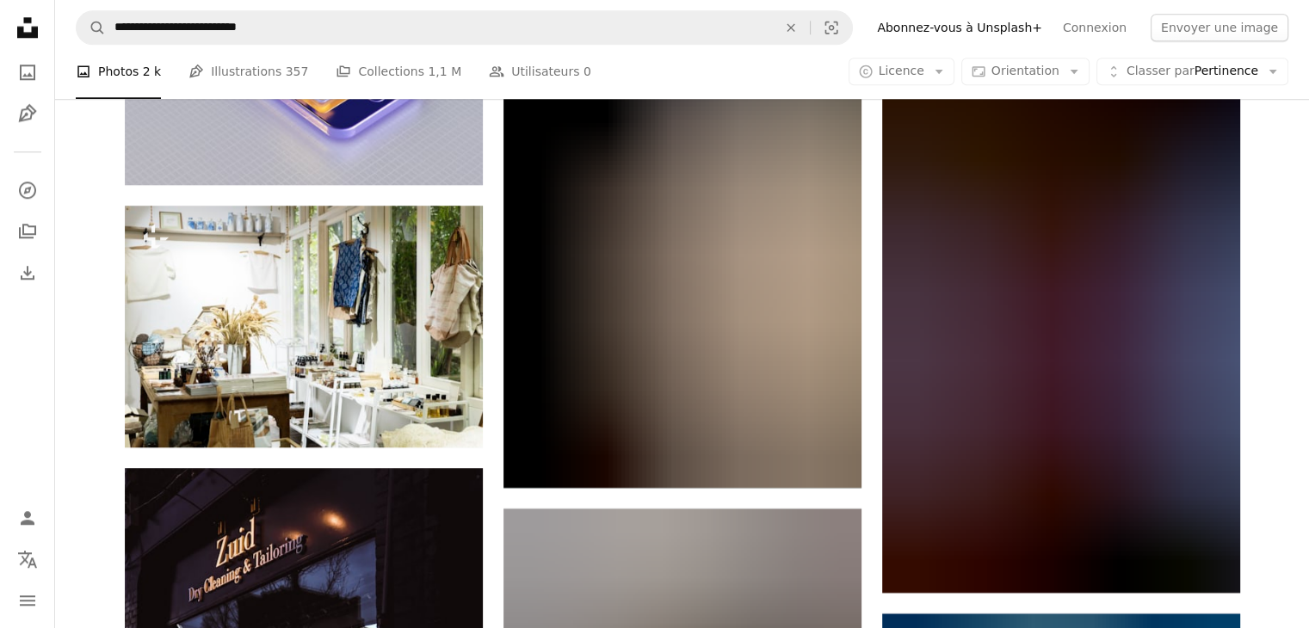
scroll to position [13989, 0]
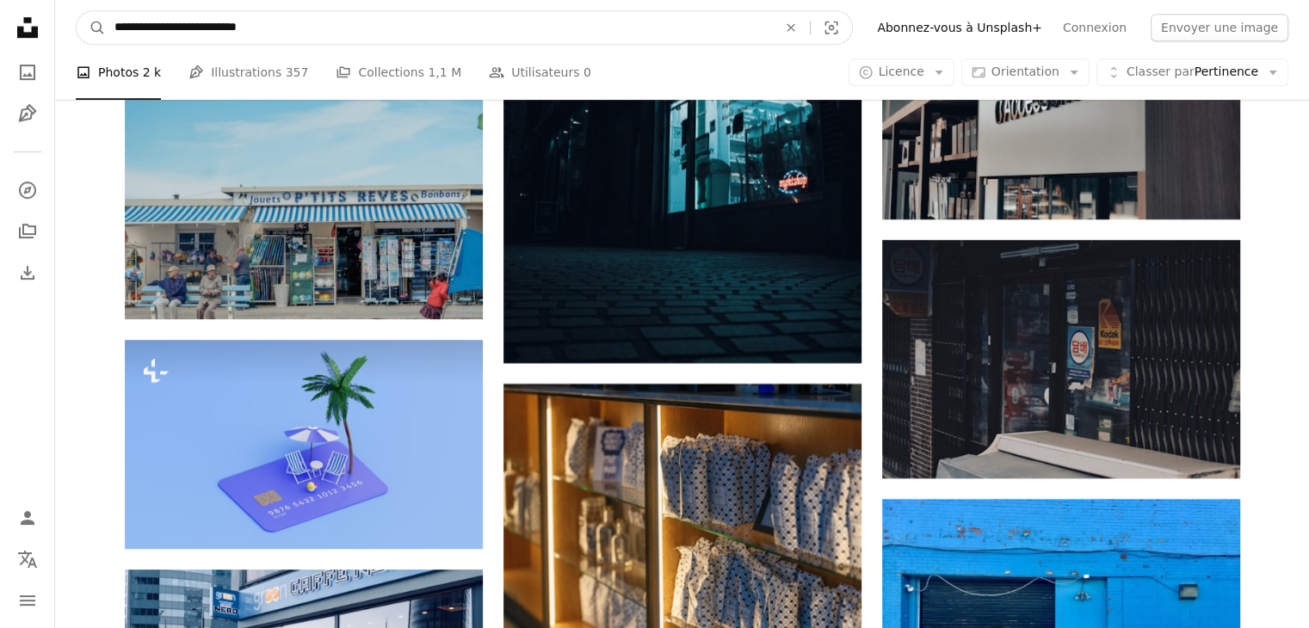
click at [293, 24] on input "**********" at bounding box center [439, 27] width 666 height 33
type input "**********"
click at [77, 11] on button "A magnifying glass" at bounding box center [91, 27] width 29 height 33
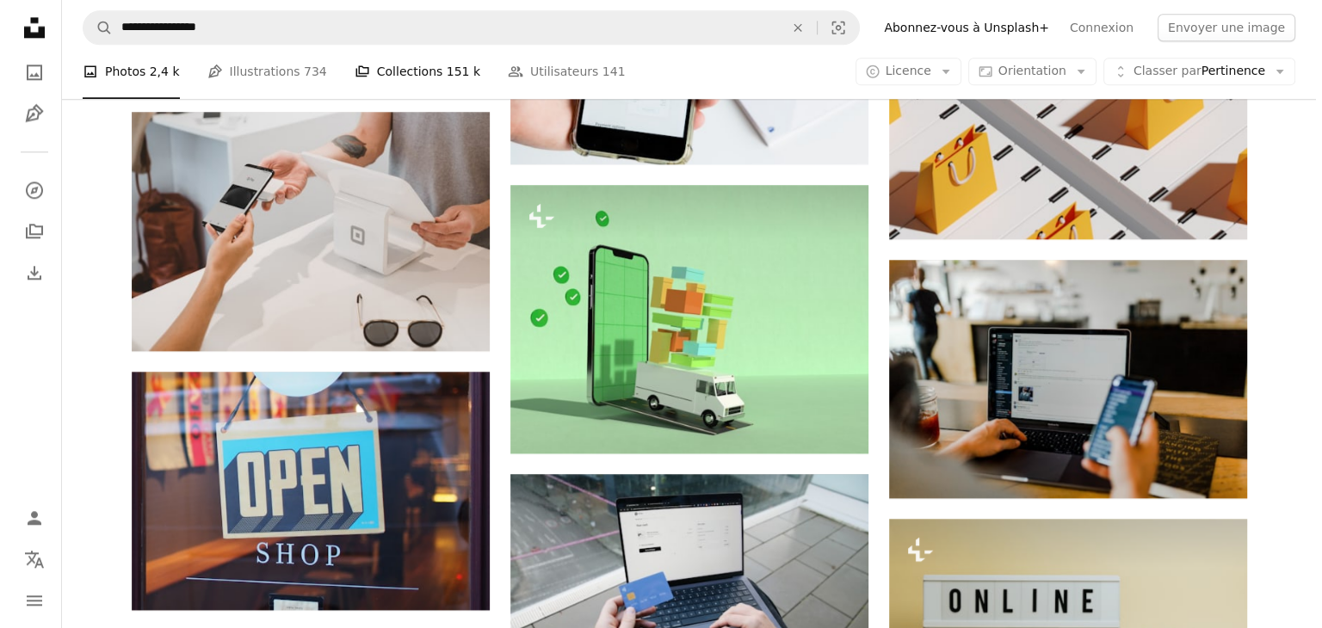
scroll to position [2171, 0]
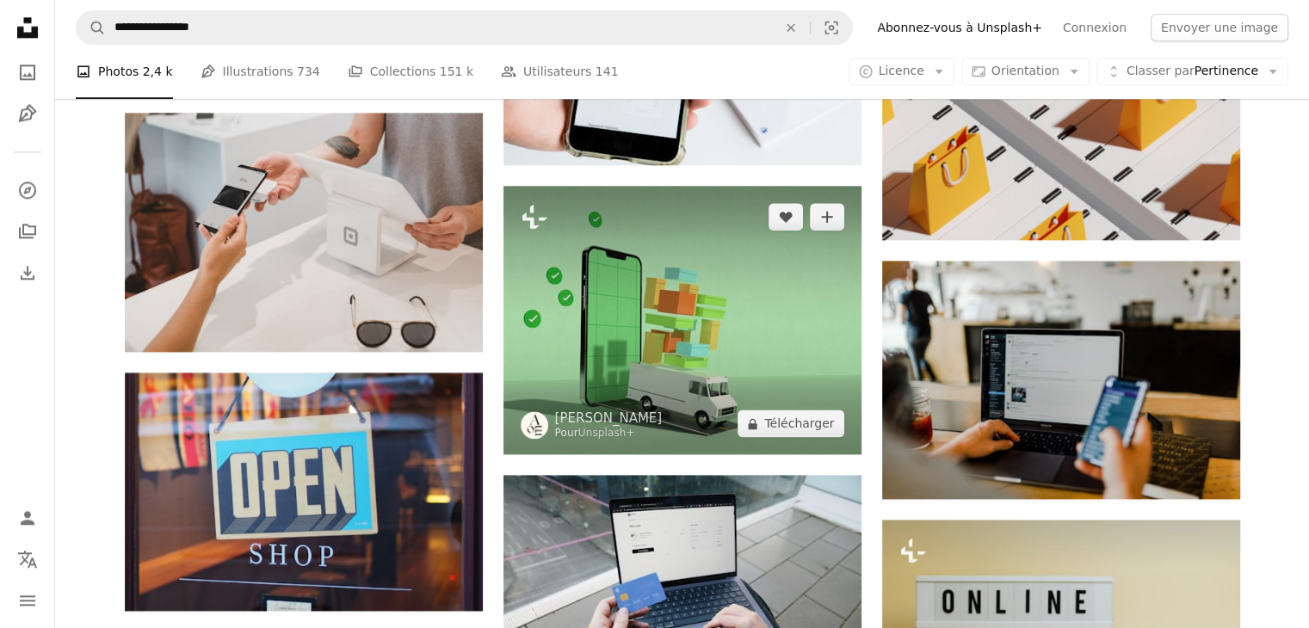
click at [627, 336] on img at bounding box center [683, 320] width 358 height 269
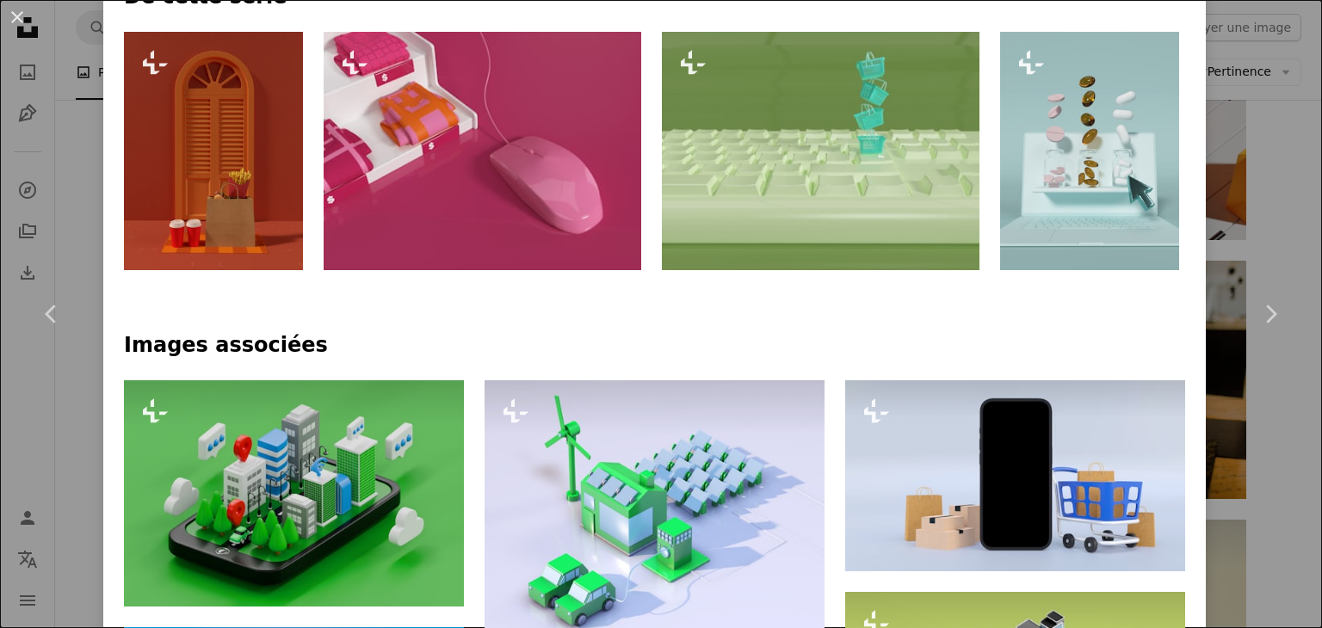
scroll to position [852, 0]
click at [754, 125] on img at bounding box center [821, 151] width 318 height 238
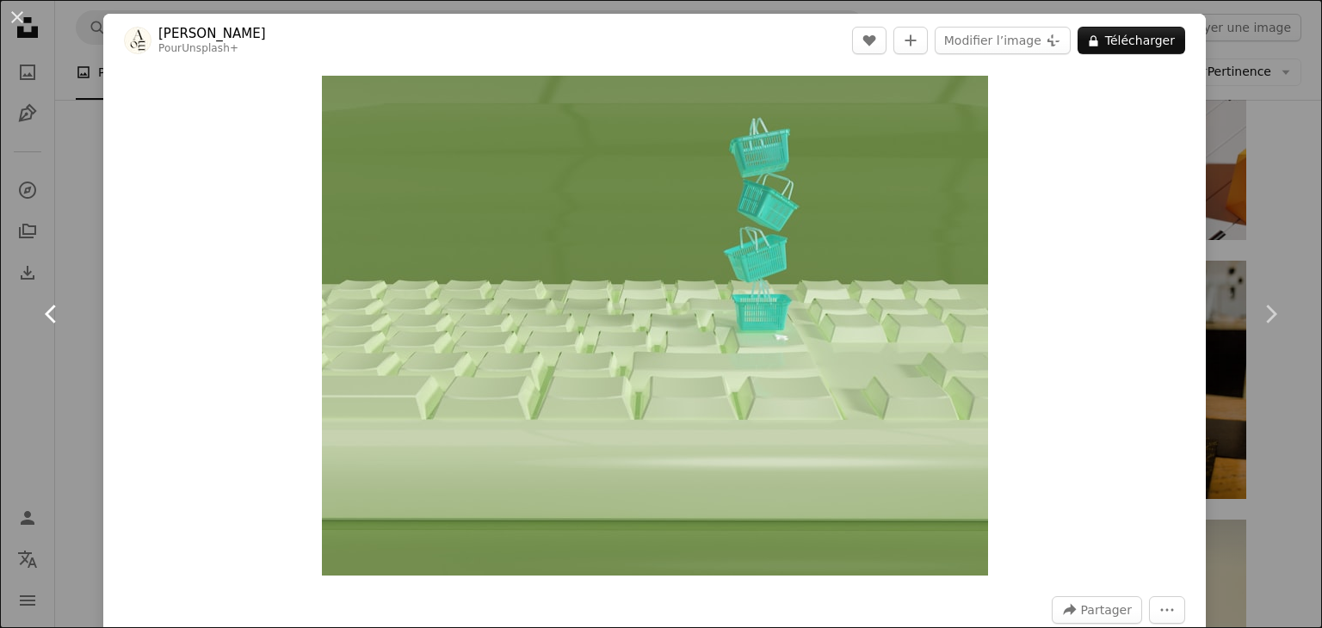
click at [90, 284] on link "Chevron left" at bounding box center [51, 314] width 103 height 165
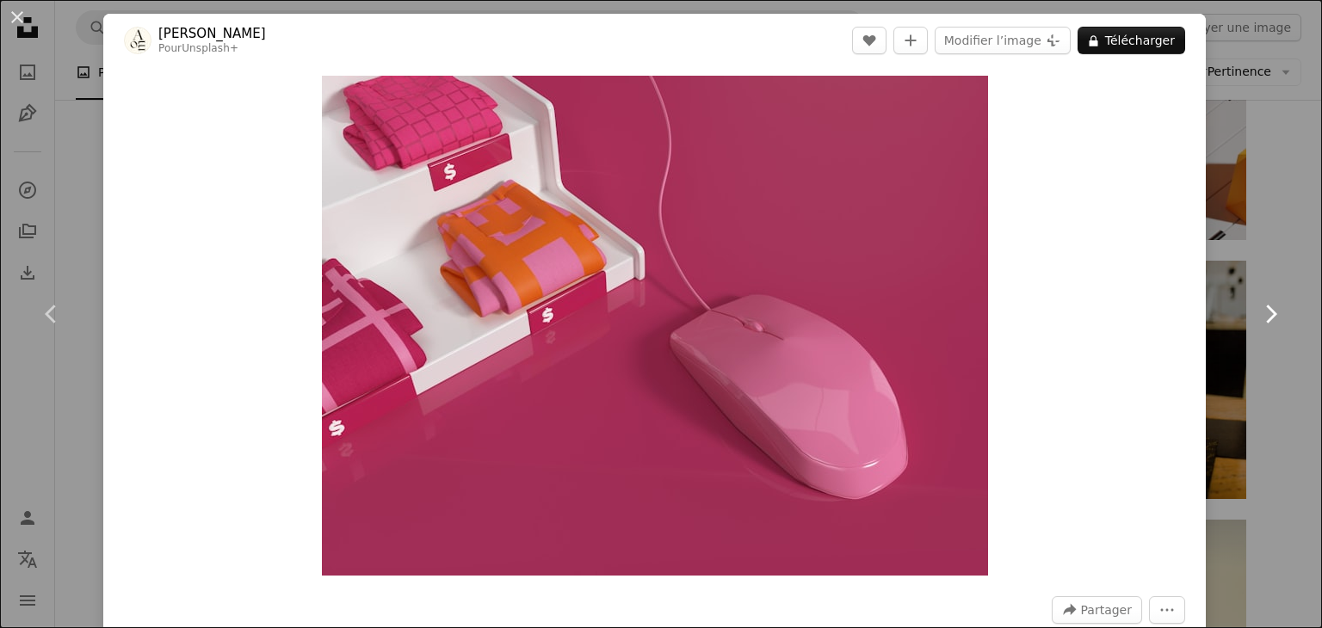
click at [1253, 294] on link "Chevron right" at bounding box center [1270, 314] width 103 height 165
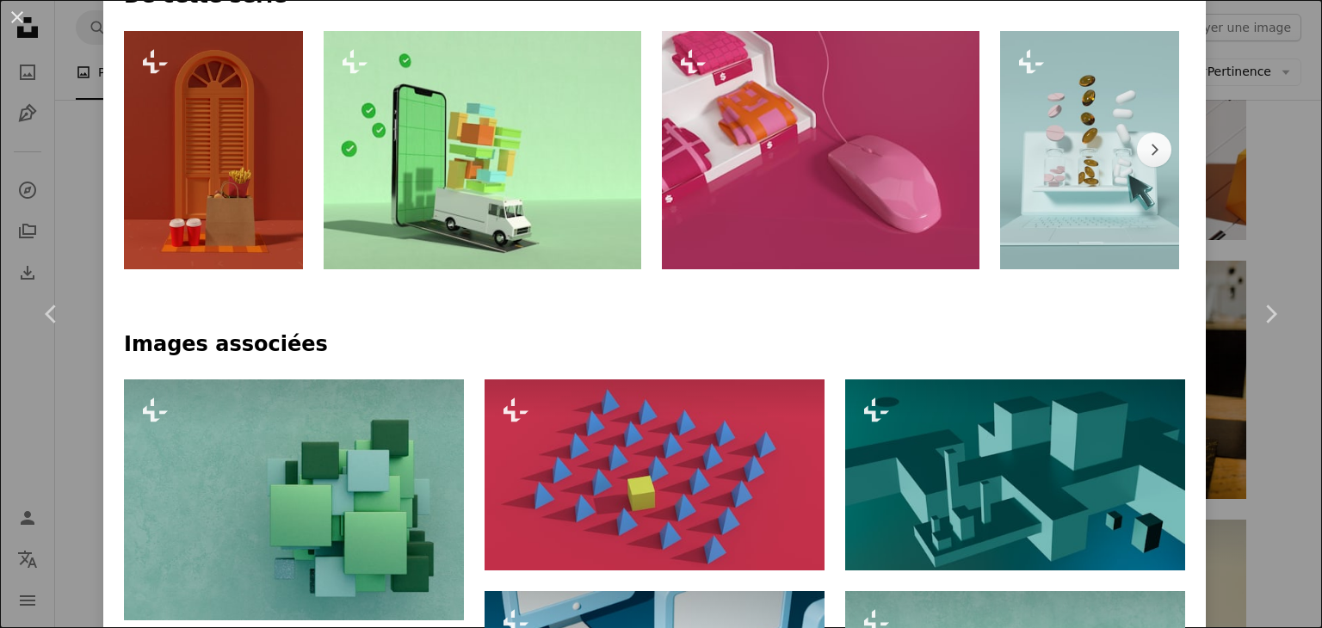
scroll to position [854, 0]
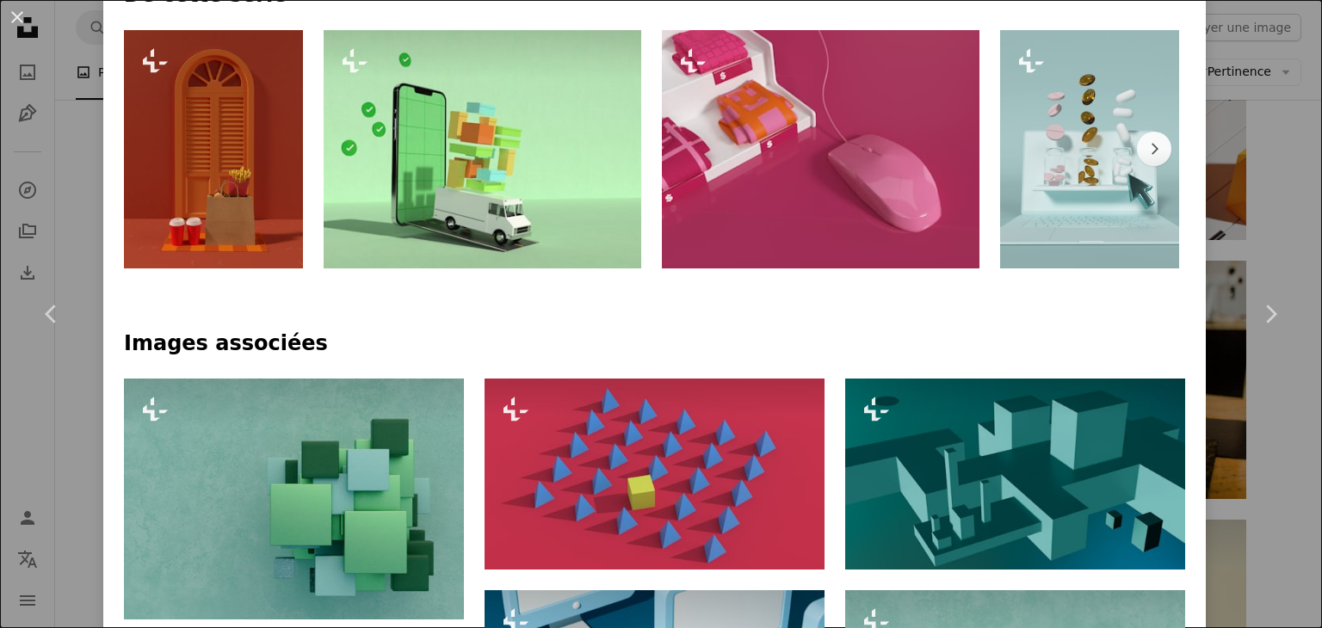
click at [617, 139] on img at bounding box center [483, 149] width 318 height 238
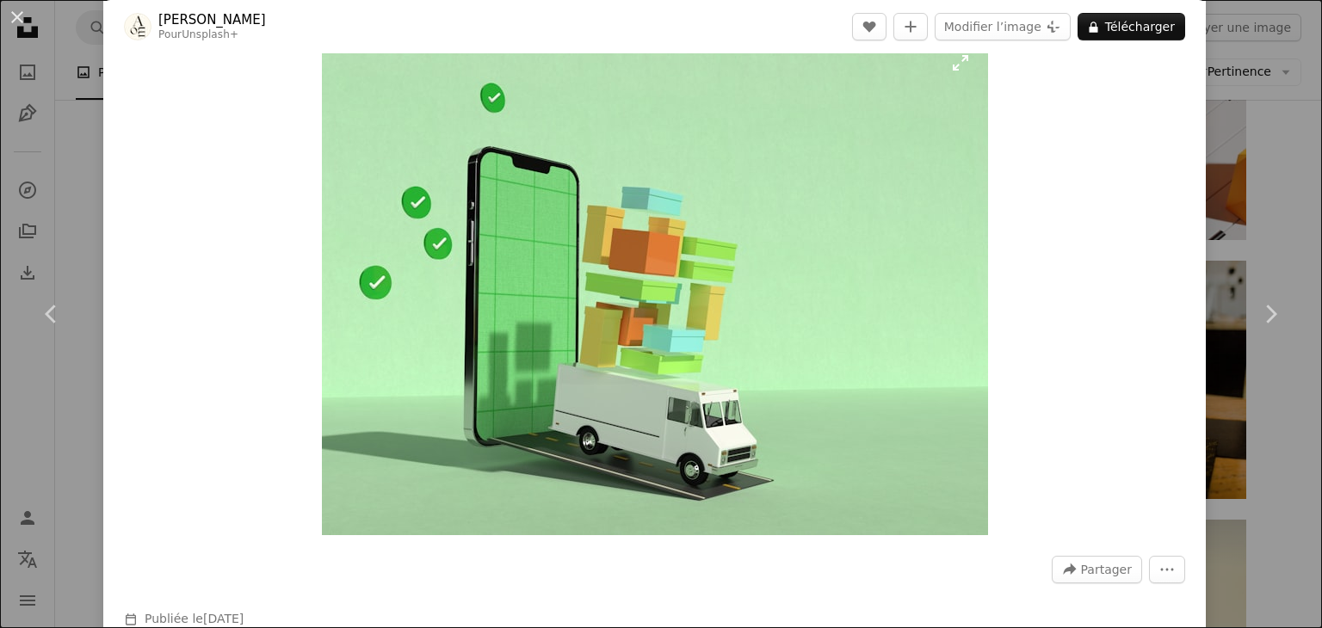
scroll to position [41, 0]
